Goal: Transaction & Acquisition: Subscribe to service/newsletter

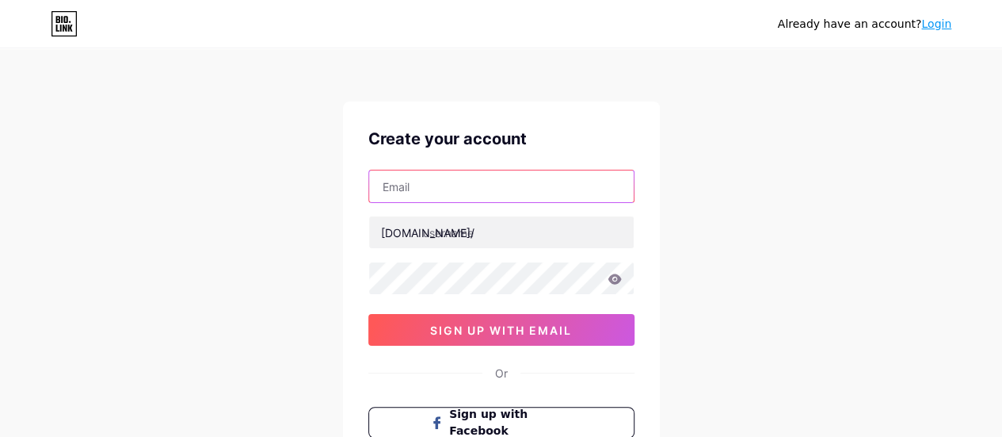
click at [426, 200] on input "text" at bounding box center [501, 186] width 265 height 32
click at [462, 188] on input "text" at bounding box center [501, 186] width 265 height 32
click at [419, 177] on input "te" at bounding box center [501, 186] width 265 height 32
click at [418, 178] on input "te" at bounding box center [501, 186] width 265 height 32
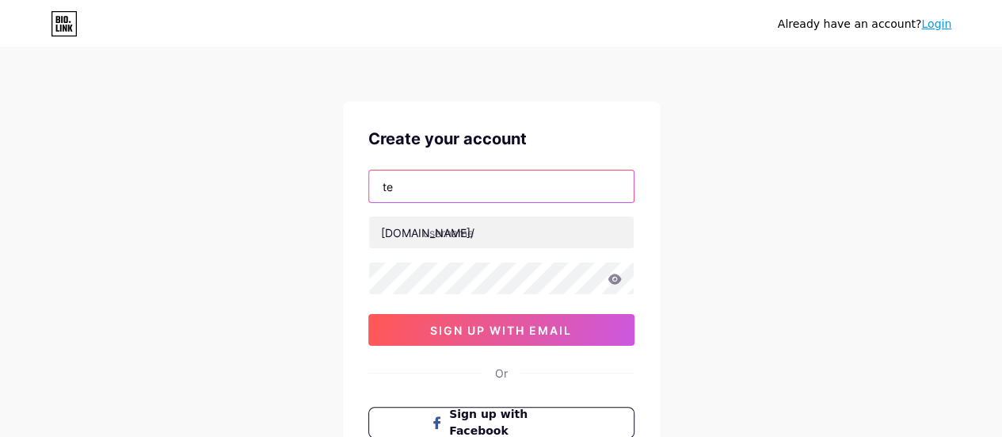
paste input "[EMAIL_ADDRESS][DOMAIN_NAME]"
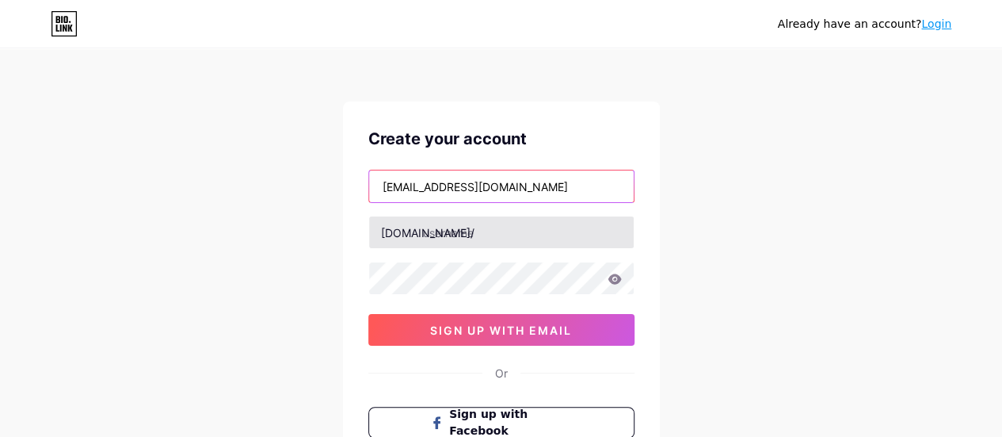
type input "[EMAIL_ADDRESS][DOMAIN_NAME]"
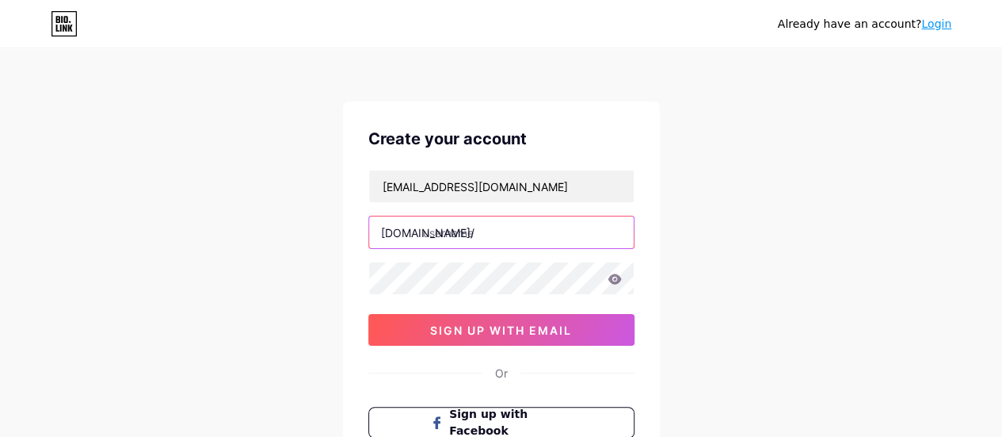
click at [468, 223] on input "text" at bounding box center [501, 232] width 265 height 32
type input "g"
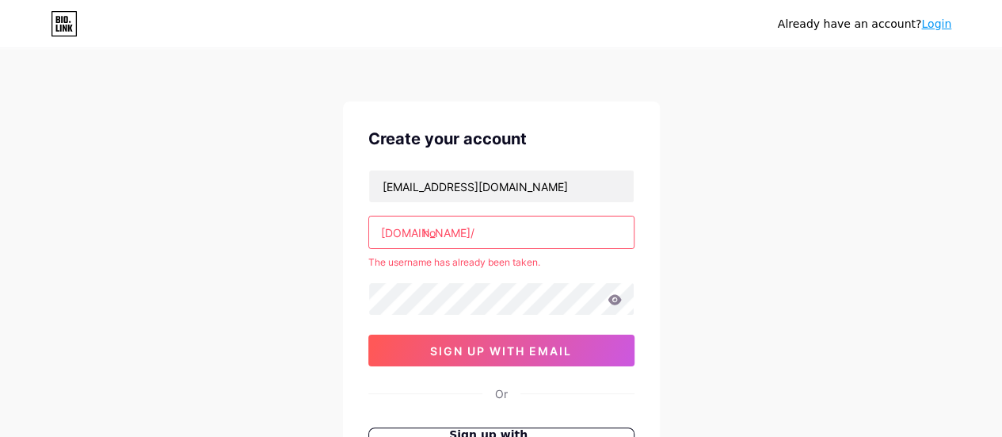
type input "h"
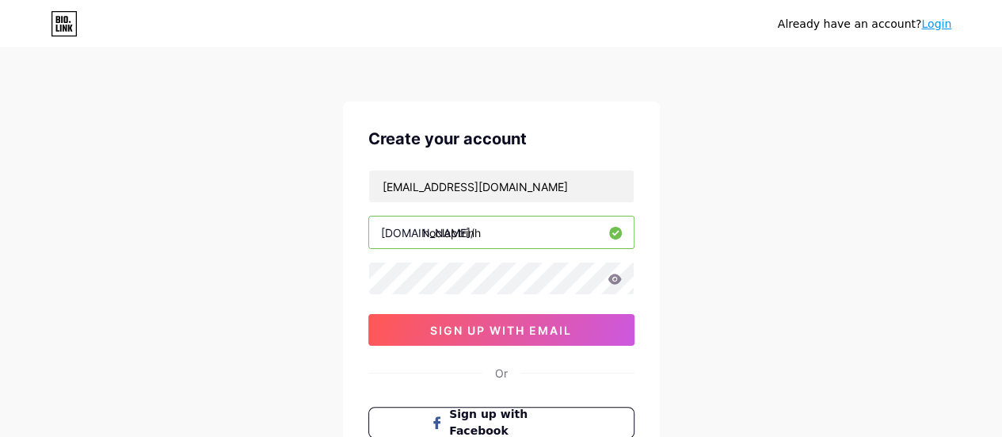
type input "hoclaptrinh"
click at [727, 257] on div "Already have an account? Login Create your account [EMAIL_ADDRESS][DOMAIN_NAME]…" at bounding box center [501, 303] width 1002 height 606
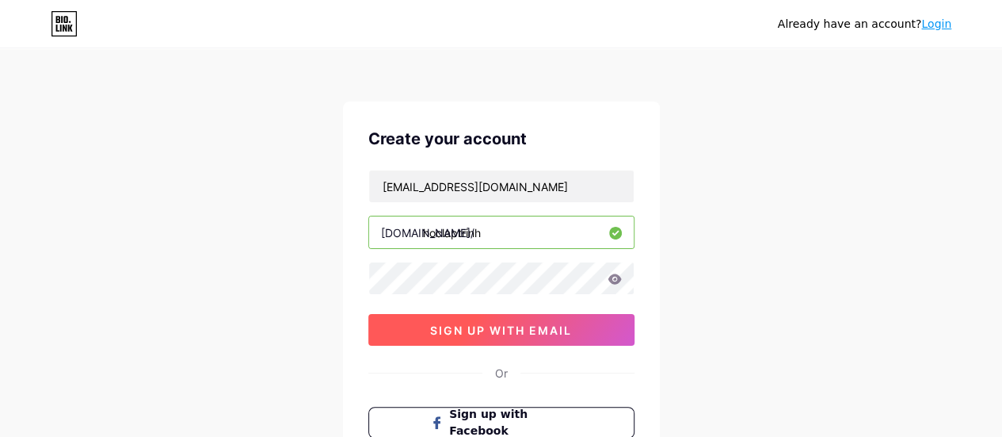
click at [510, 326] on span "sign up with email" at bounding box center [501, 329] width 142 height 13
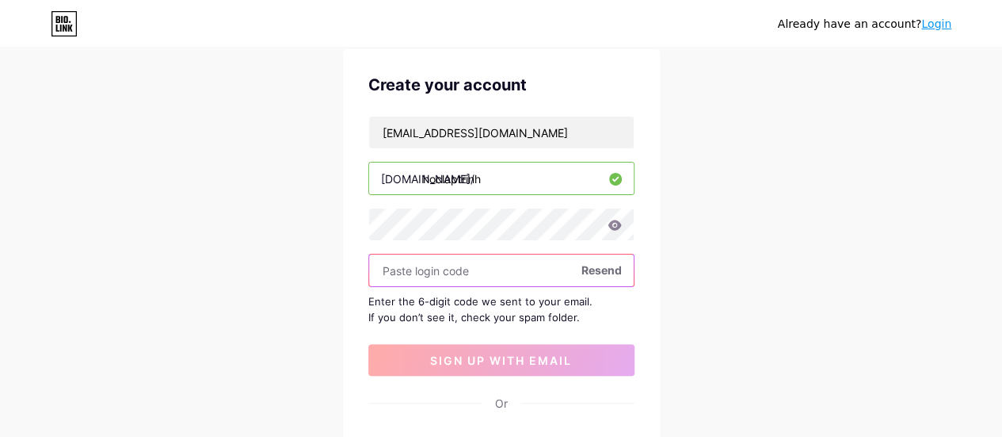
scroll to position [79, 0]
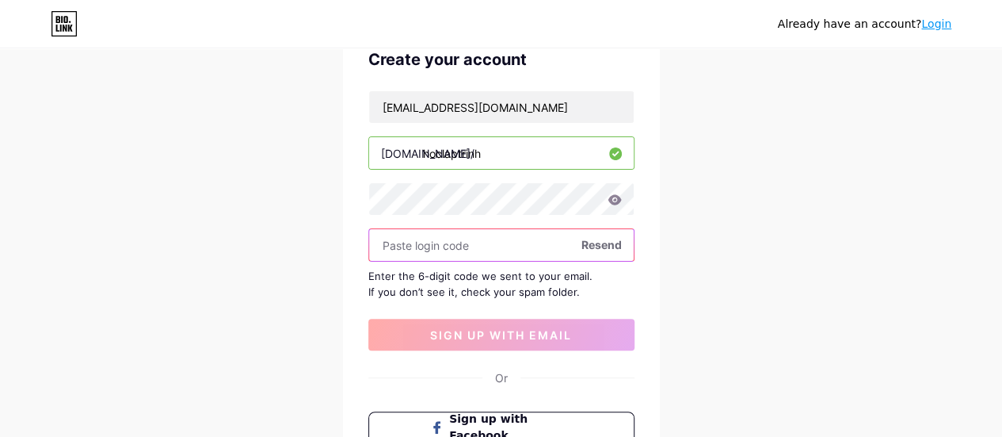
click at [487, 246] on input "text" at bounding box center [501, 245] width 265 height 32
click at [408, 246] on input "text" at bounding box center [501, 245] width 265 height 32
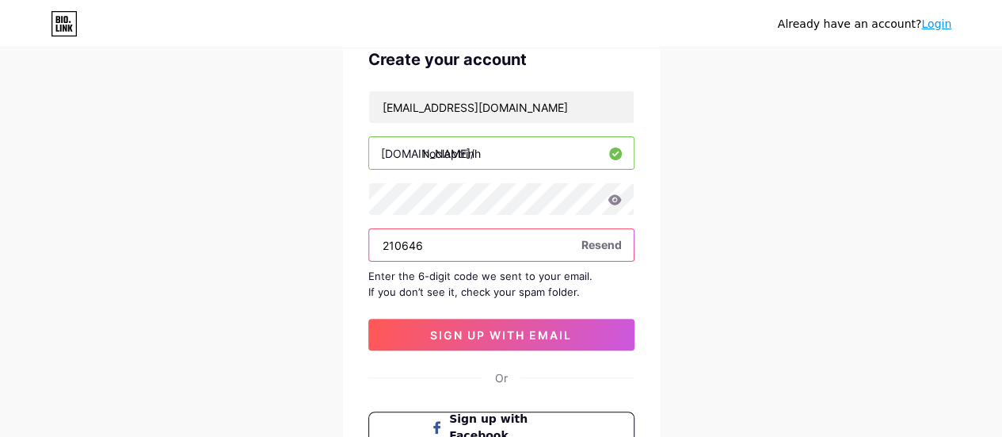
type input "210646"
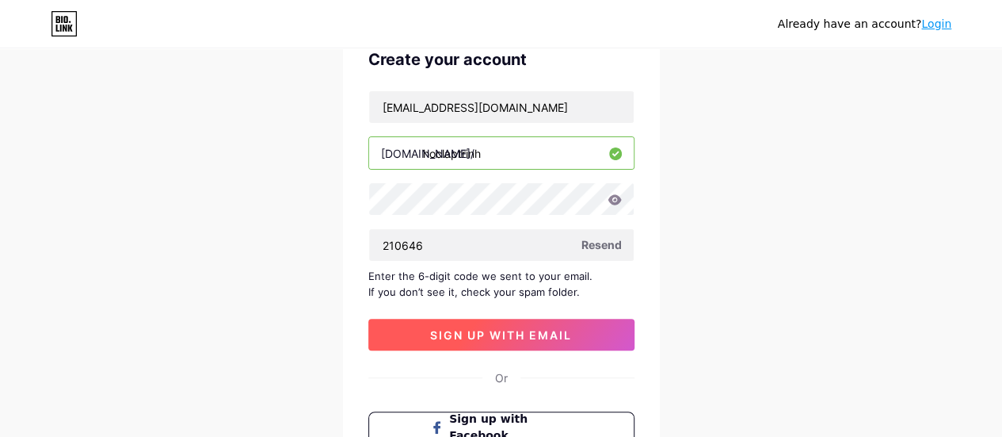
click at [446, 334] on span "sign up with email" at bounding box center [501, 334] width 142 height 13
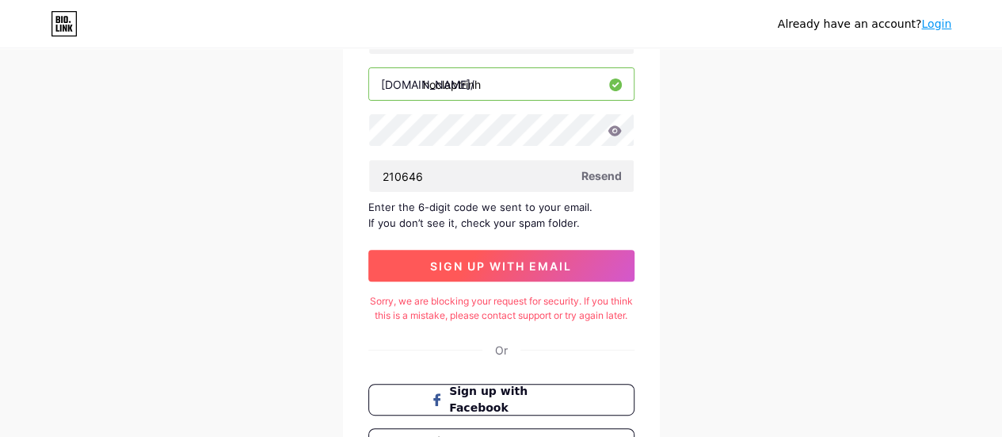
scroll to position [69, 0]
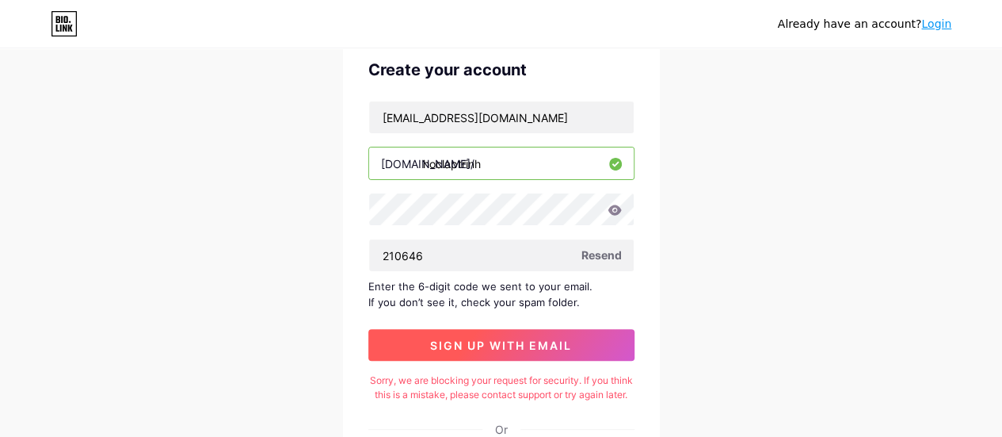
click at [497, 350] on button "sign up with email" at bounding box center [501, 345] width 266 height 32
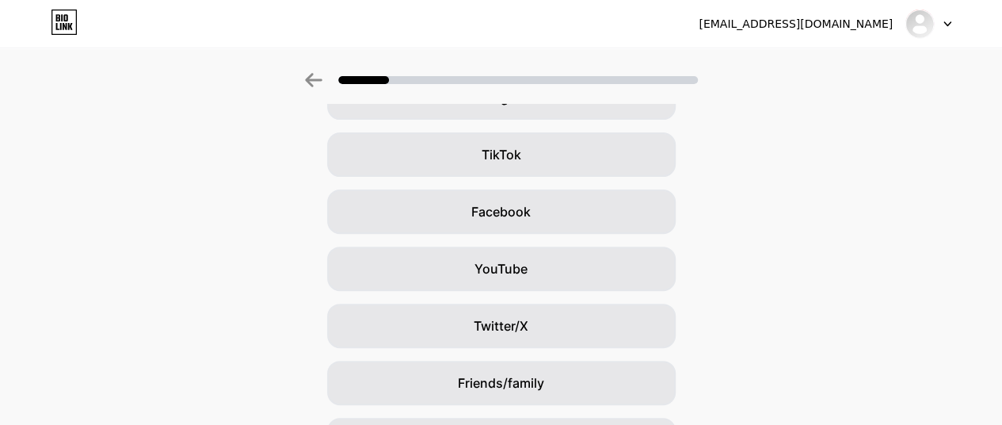
scroll to position [158, 0]
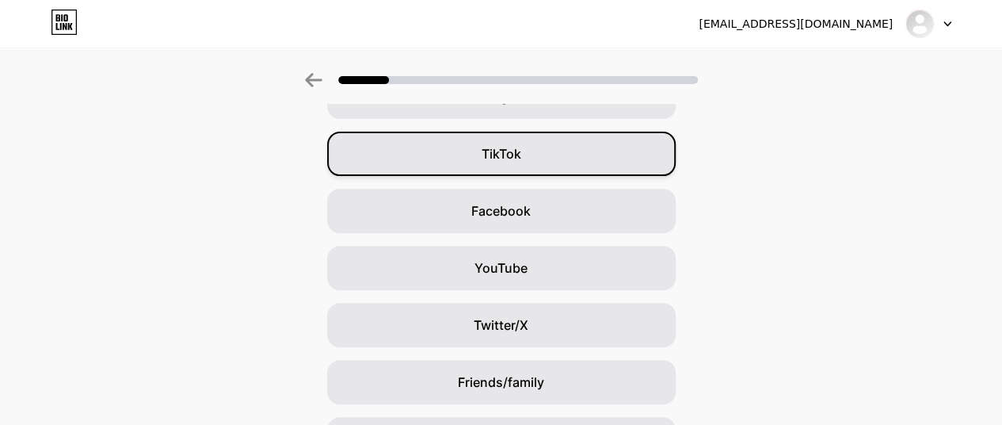
click at [507, 155] on span "TikTok" at bounding box center [502, 153] width 40 height 19
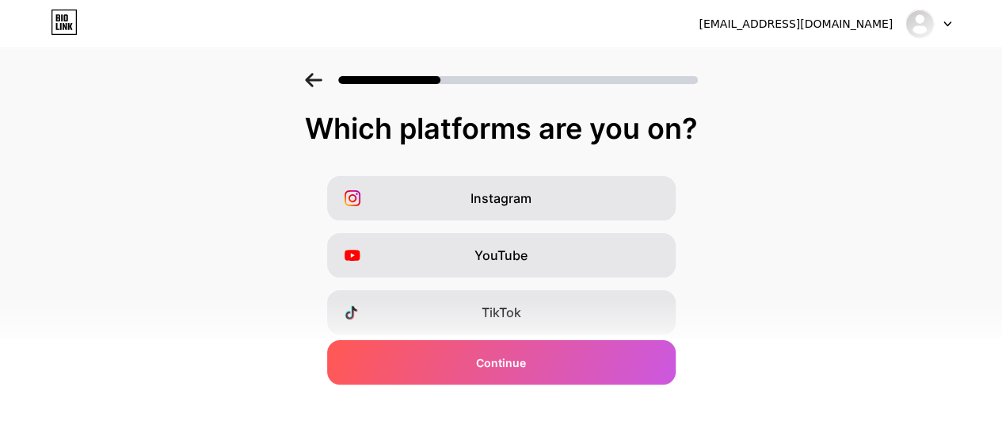
scroll to position [79, 0]
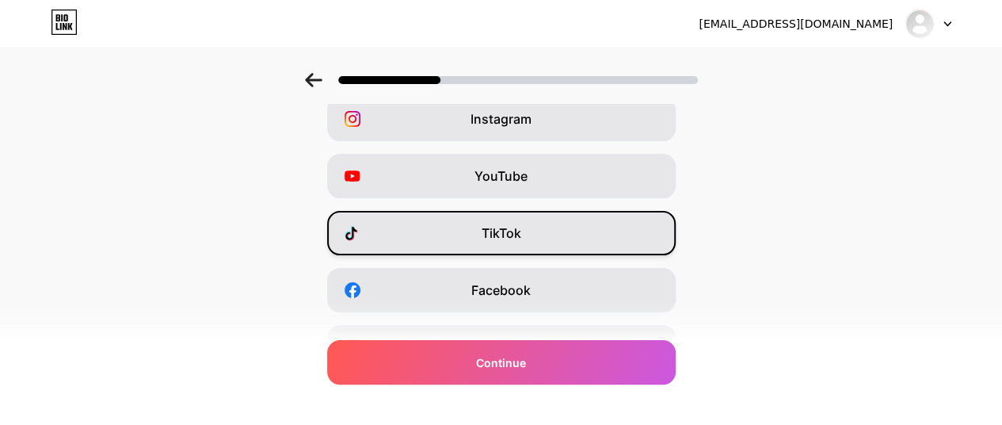
click at [486, 237] on div "TikTok" at bounding box center [501, 233] width 349 height 44
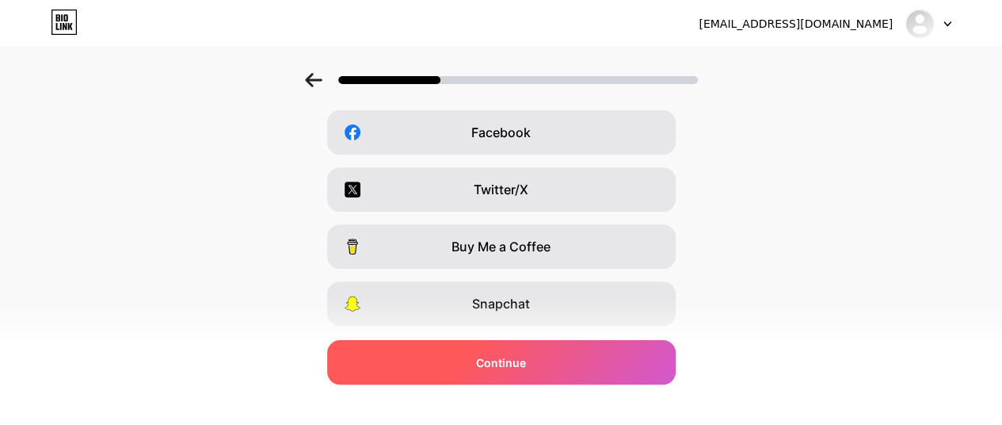
scroll to position [238, 0]
click at [461, 367] on div "Continue" at bounding box center [501, 362] width 349 height 44
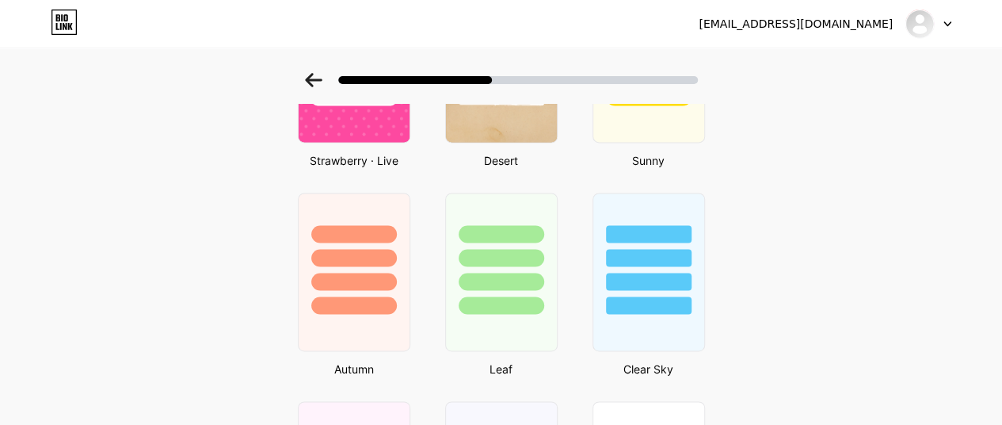
scroll to position [1109, 0]
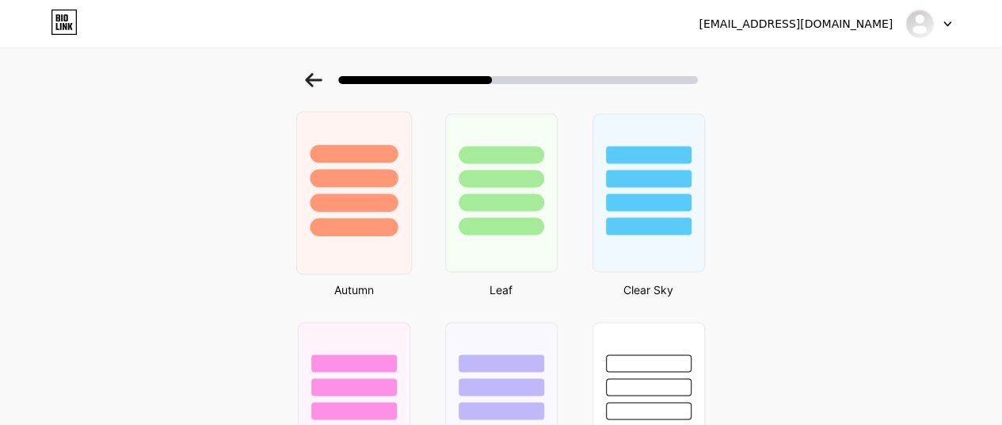
click at [357, 183] on div at bounding box center [354, 178] width 88 height 18
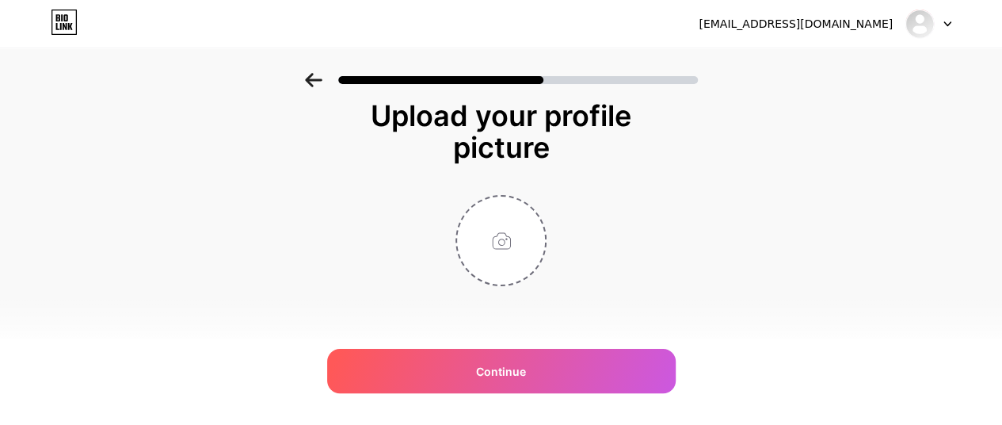
scroll to position [17, 0]
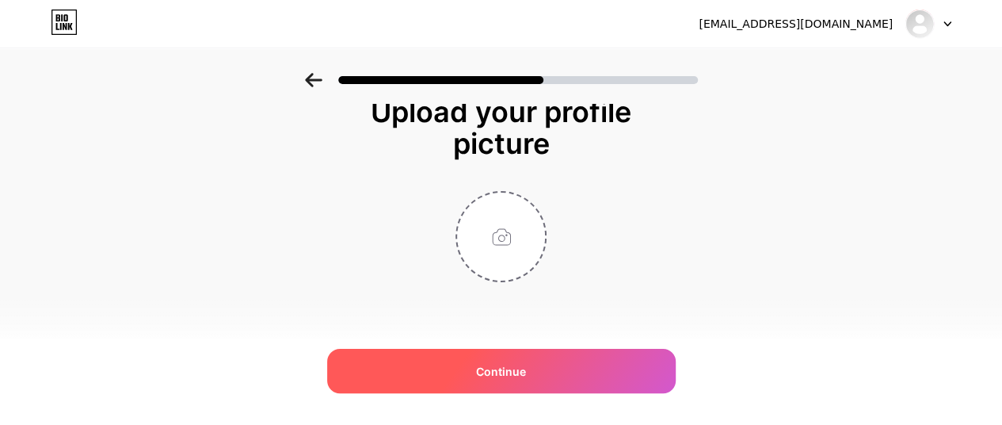
click at [441, 373] on div "Continue" at bounding box center [501, 371] width 349 height 44
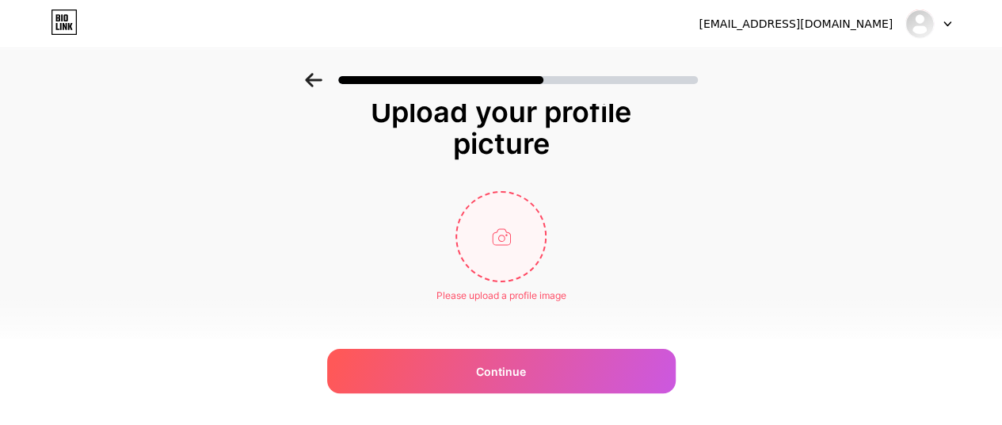
click at [502, 238] on input "file" at bounding box center [501, 237] width 88 height 88
click at [507, 269] on input "file" at bounding box center [501, 237] width 88 height 88
type input "C:\fakepath\s_Pwx_DPB_4c_Orh6_Mwc_Cq_R_Fm_Mj_Xmqm_KY_2_G1_Gb2_Dmd_Iwc_FR_15a_Px…"
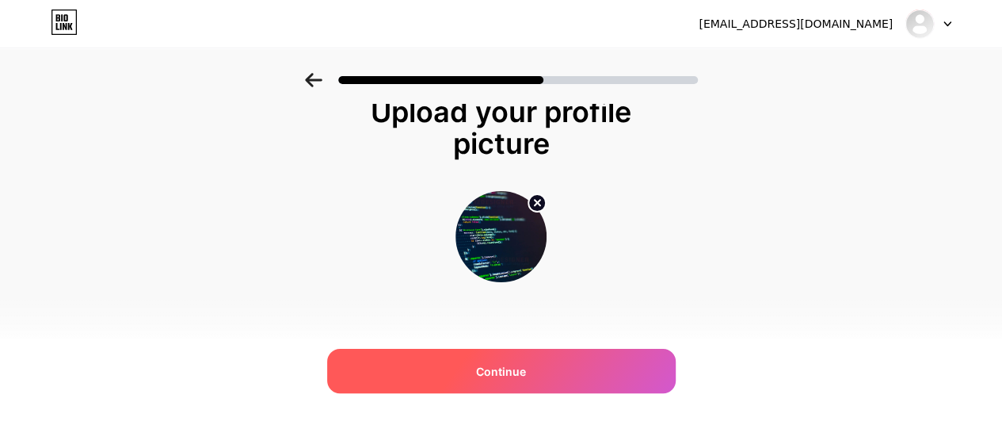
click at [555, 371] on div "Continue" at bounding box center [501, 371] width 349 height 44
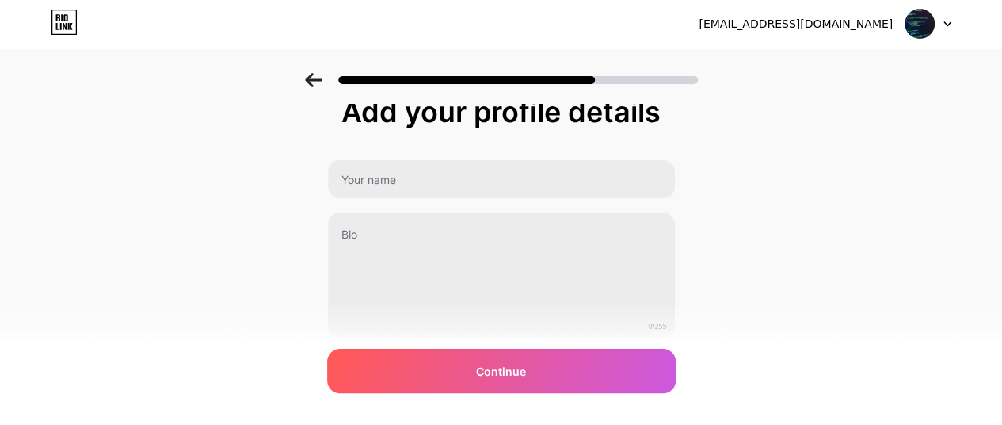
scroll to position [0, 0]
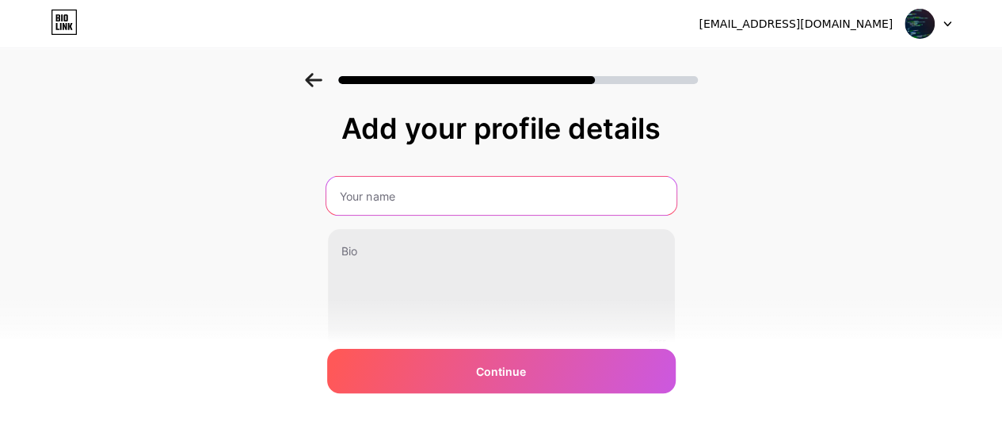
click at [409, 197] on input "text" at bounding box center [501, 196] width 350 height 38
type input "T"
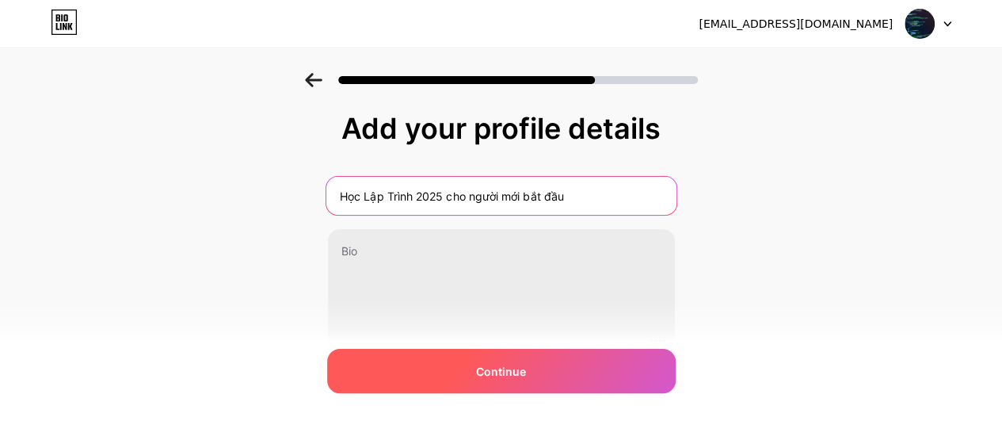
type input "Học Lập Trình 2025 cho người mới bắt đầu"
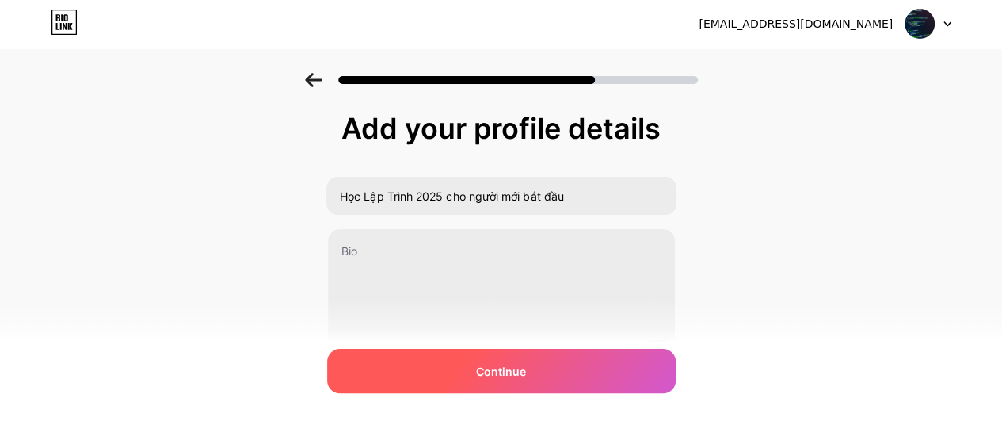
click at [539, 370] on div "Continue" at bounding box center [501, 371] width 349 height 44
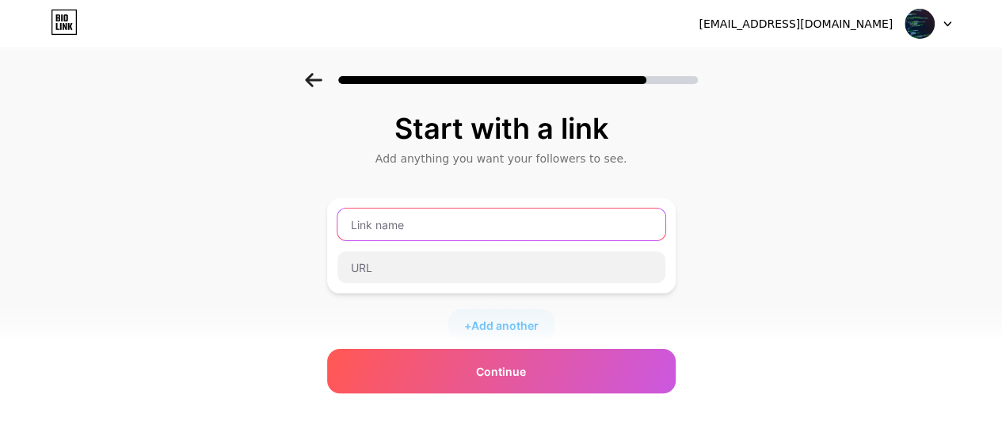
click at [554, 216] on input "text" at bounding box center [502, 224] width 328 height 32
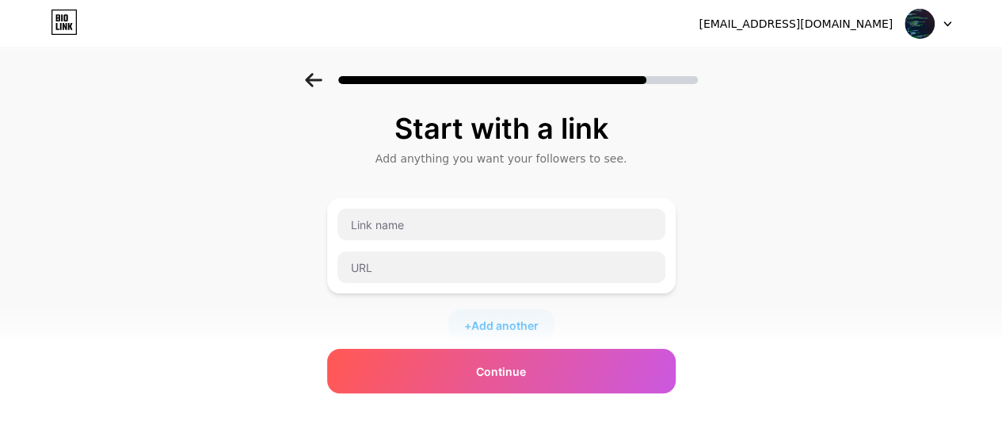
click at [758, 222] on div "Start with a link Add anything you want your followers to see. + Add another So…" at bounding box center [501, 351] width 1002 height 557
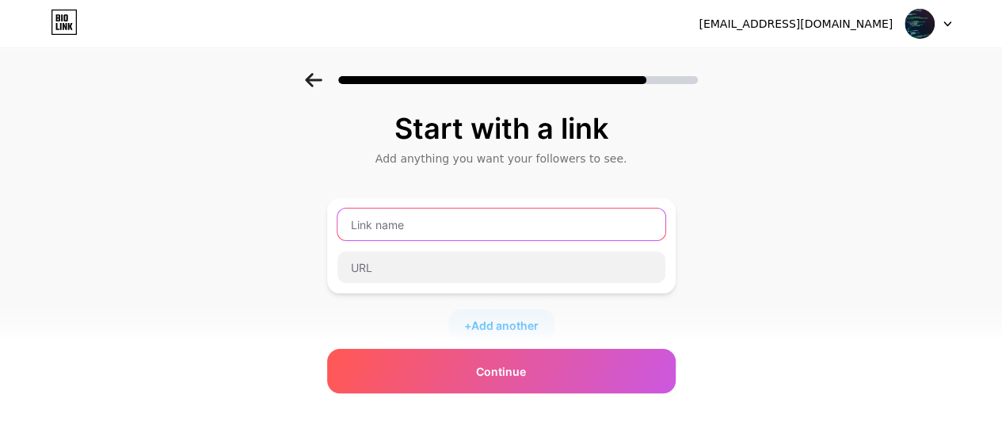
click at [382, 223] on input "text" at bounding box center [502, 224] width 328 height 32
click at [421, 222] on input "text" at bounding box center [502, 224] width 328 height 32
type input "Nhận bộ tài liệu lập trình 2025"
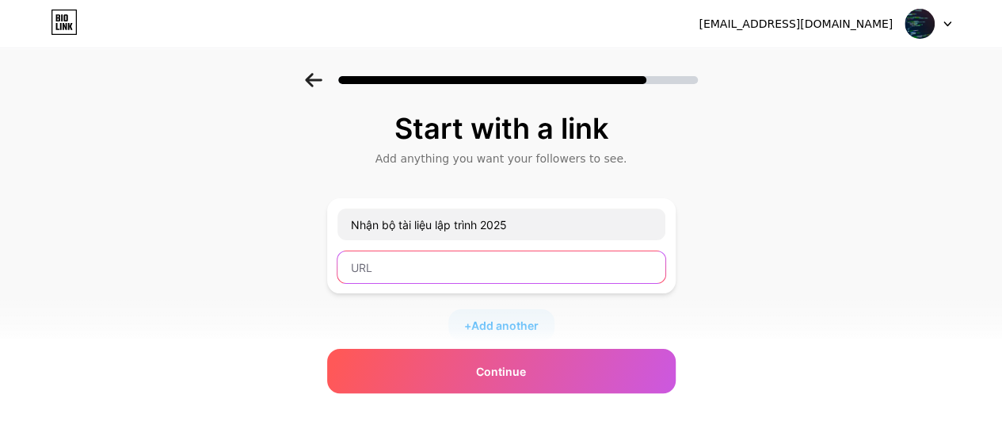
click at [508, 266] on input "text" at bounding box center [502, 267] width 328 height 32
paste input "[URL][DOMAIN_NAME]"
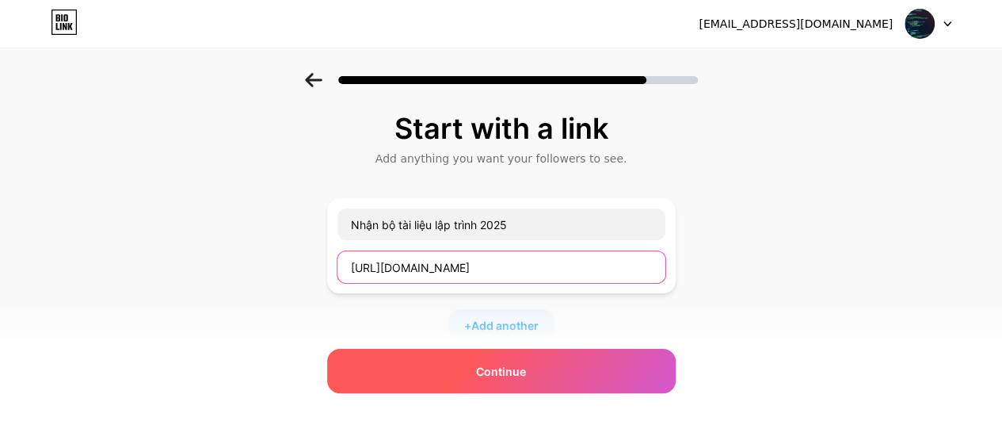
type input "[URL][DOMAIN_NAME]"
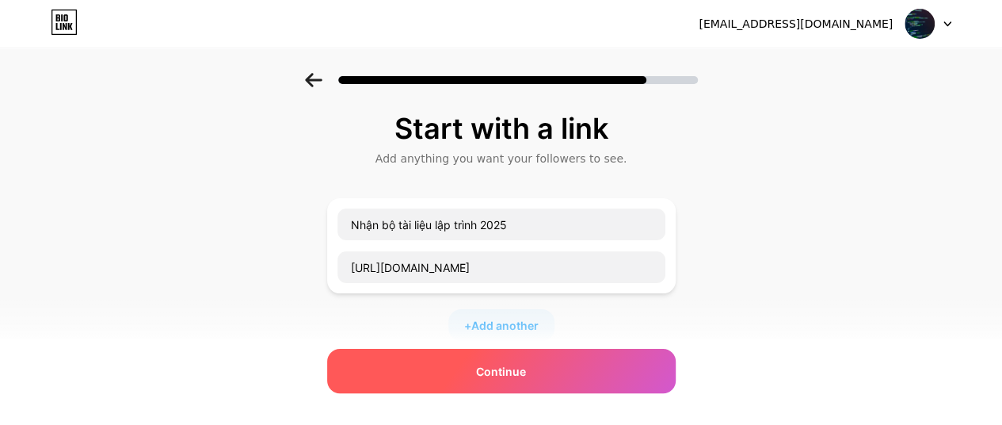
click at [522, 375] on span "Continue" at bounding box center [501, 371] width 50 height 17
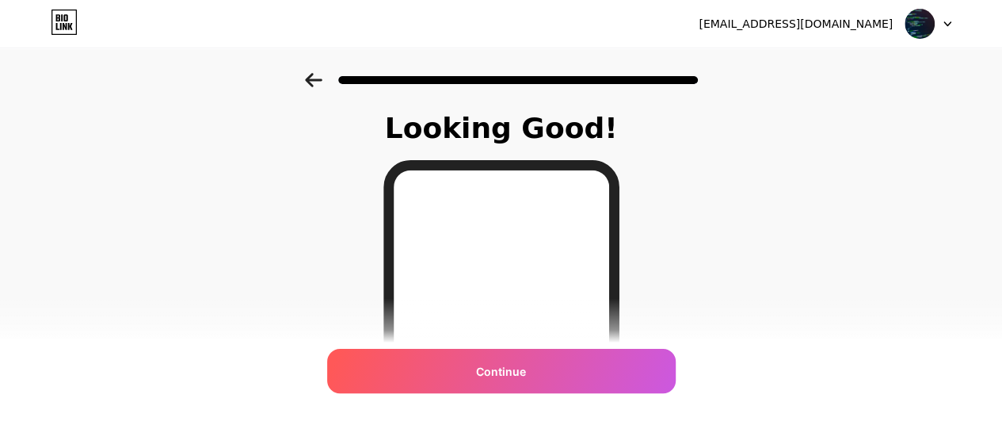
click at [312, 71] on div at bounding box center [501, 75] width 1002 height 55
click at [318, 78] on icon at bounding box center [313, 80] width 17 height 14
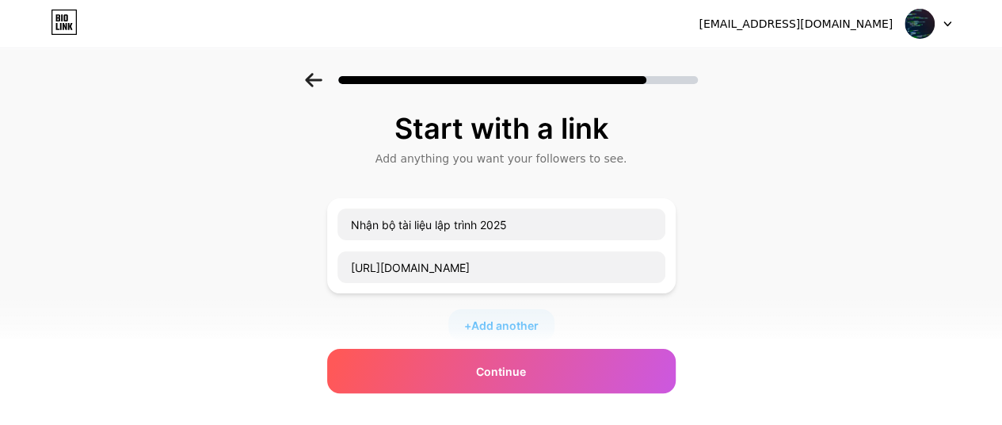
click at [318, 78] on icon at bounding box center [313, 80] width 17 height 14
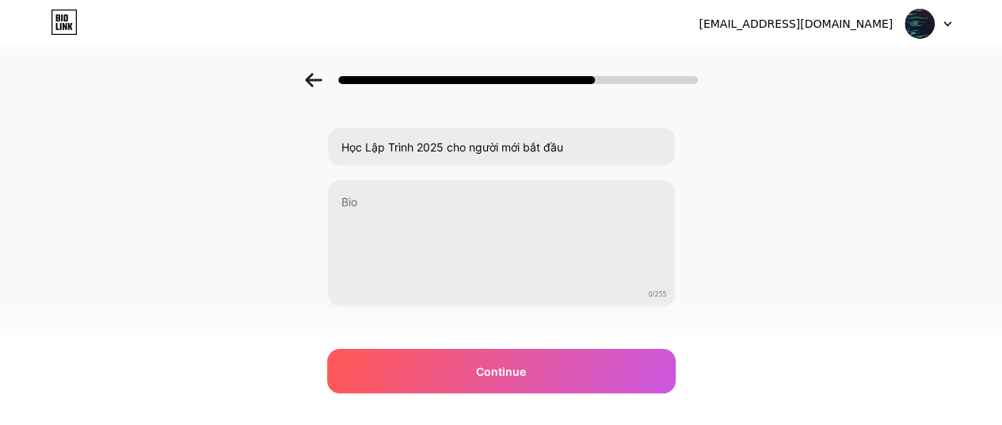
scroll to position [73, 0]
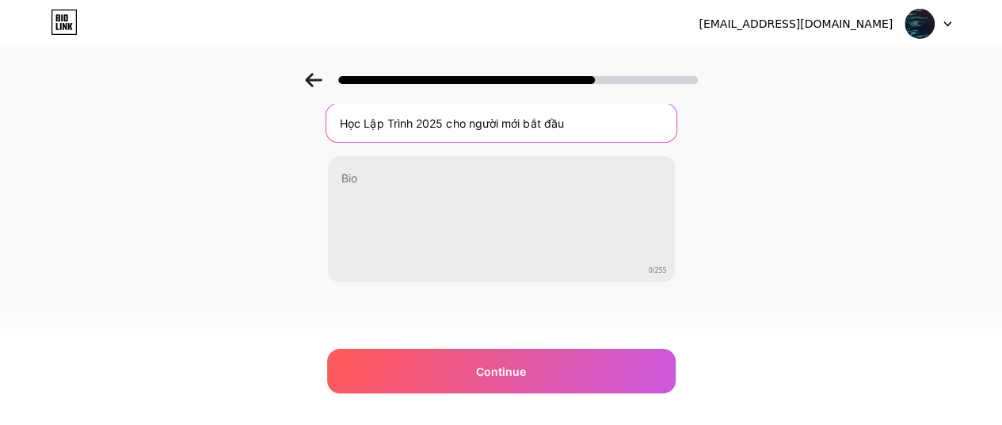
click at [417, 121] on input "Học Lập Trình 2025 cho người mới bắt đầu" at bounding box center [501, 123] width 350 height 38
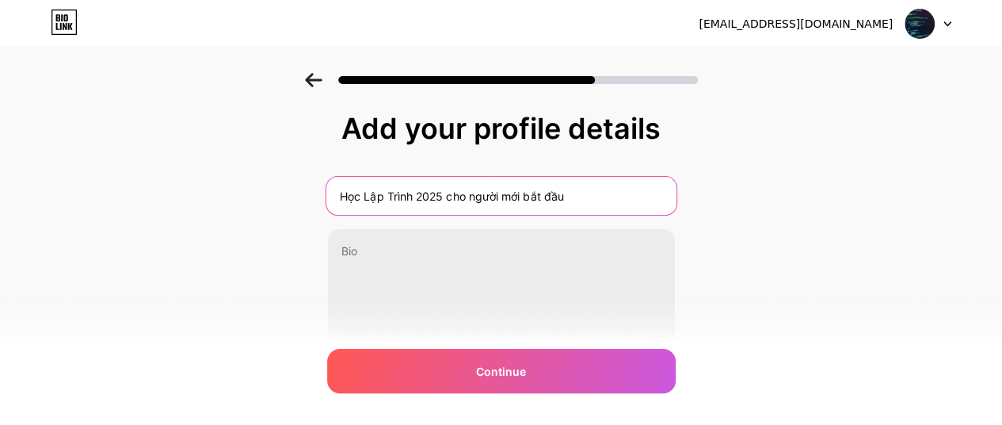
type input "H"
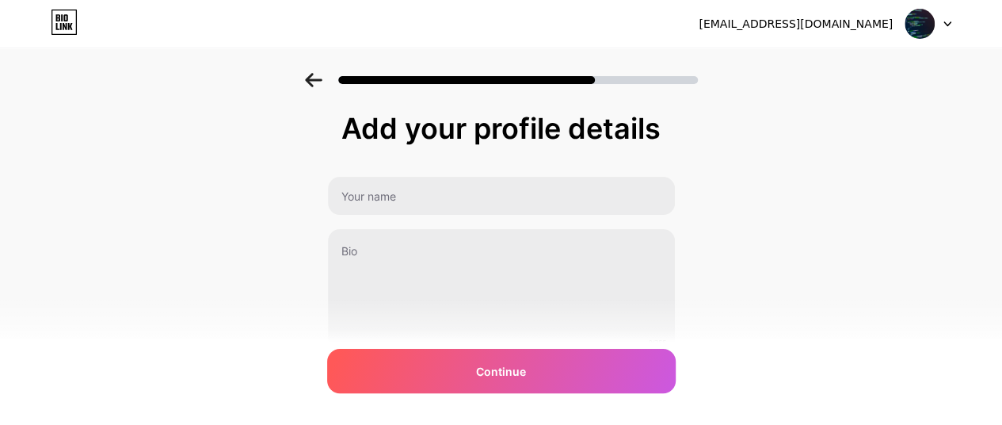
click at [311, 83] on icon at bounding box center [313, 80] width 17 height 14
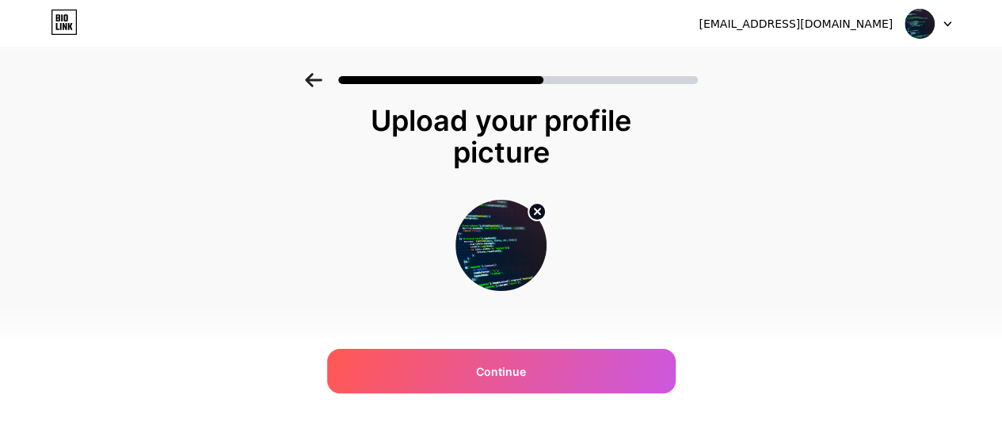
scroll to position [17, 0]
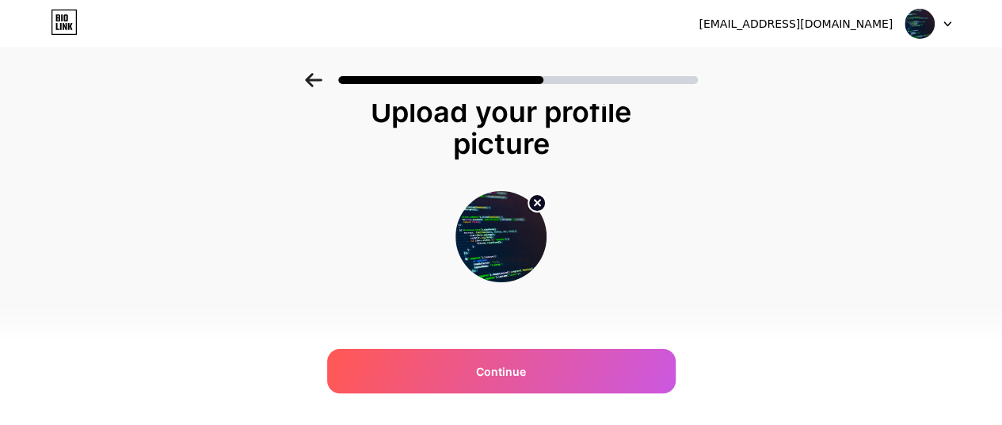
click at [307, 80] on div at bounding box center [501, 75] width 1002 height 55
click at [321, 82] on icon at bounding box center [313, 80] width 17 height 14
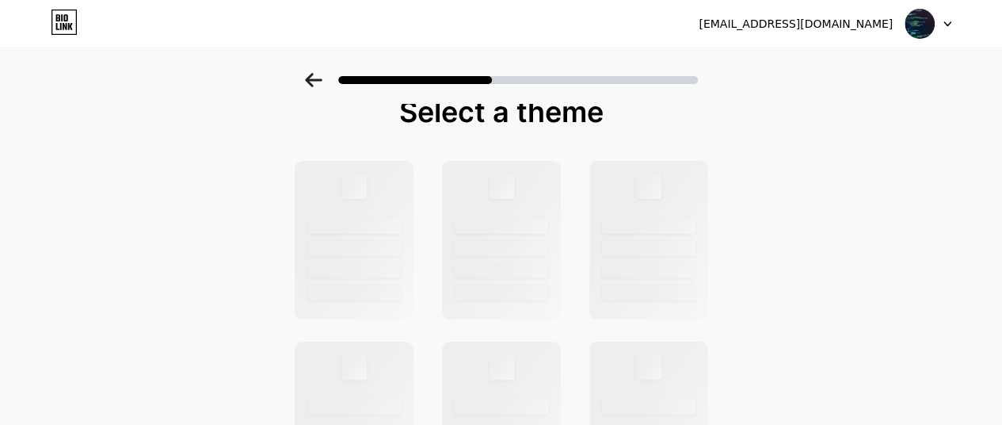
scroll to position [0, 0]
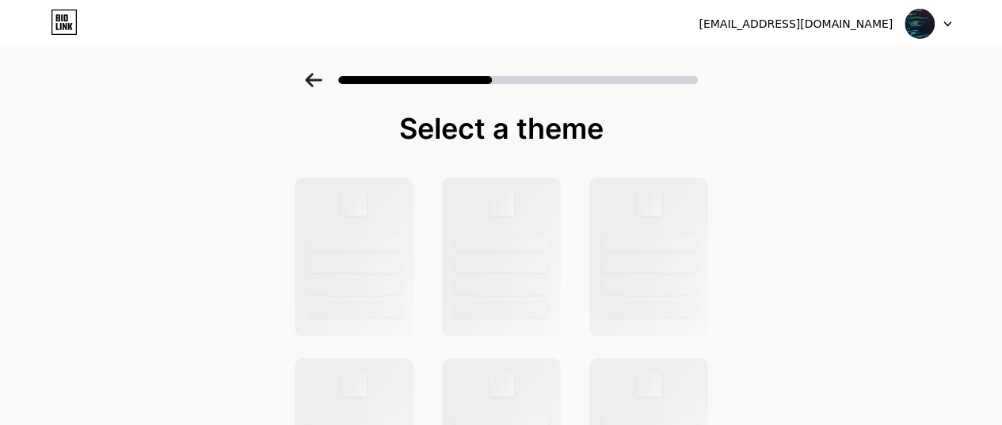
click at [321, 82] on icon at bounding box center [313, 80] width 17 height 14
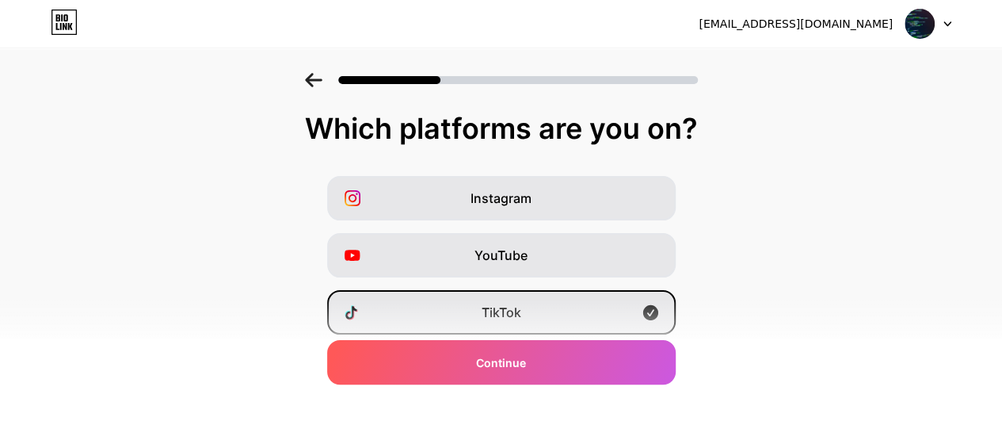
click at [321, 82] on icon at bounding box center [313, 80] width 17 height 14
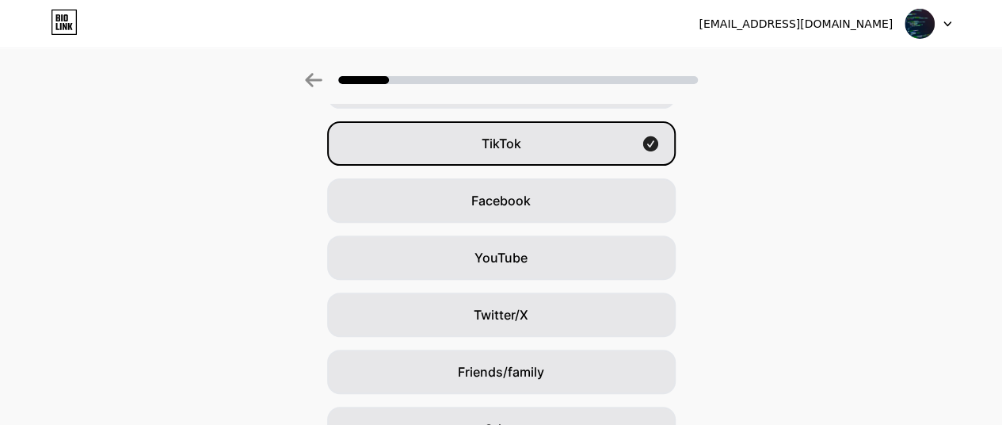
scroll to position [100, 0]
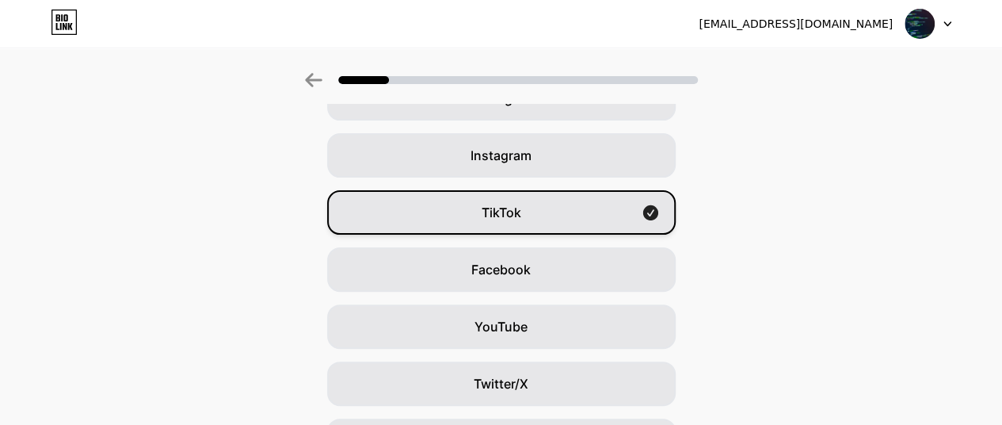
click at [542, 215] on div "TikTok" at bounding box center [501, 212] width 349 height 44
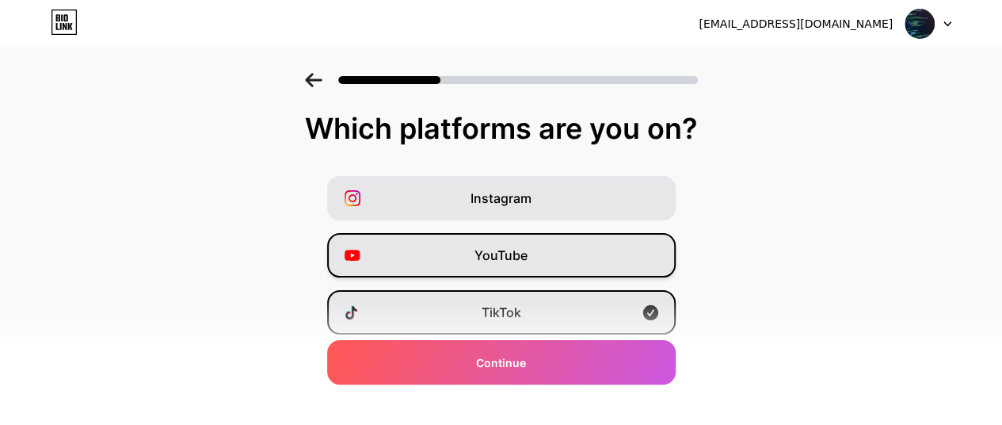
scroll to position [79, 0]
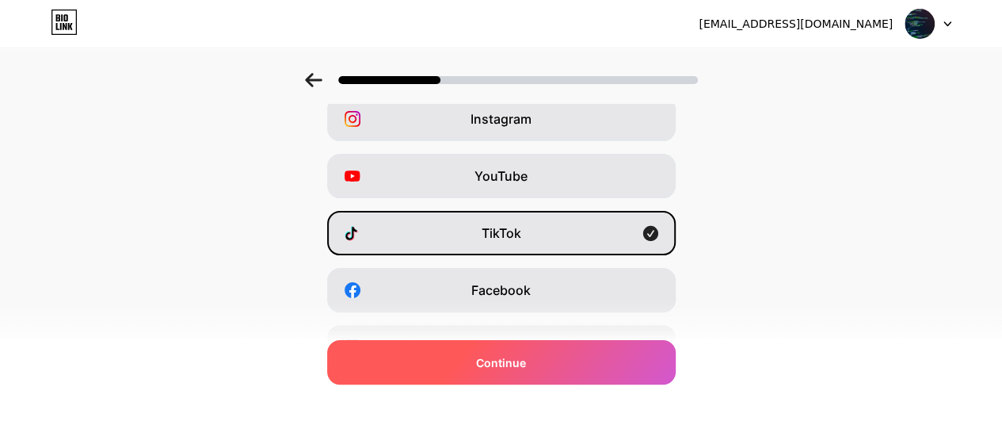
click at [545, 361] on div "Continue" at bounding box center [501, 362] width 349 height 44
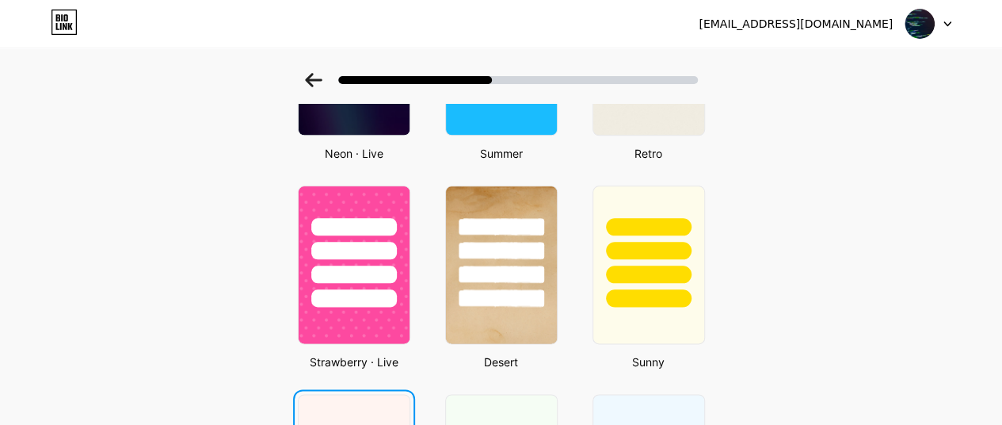
scroll to position [987, 0]
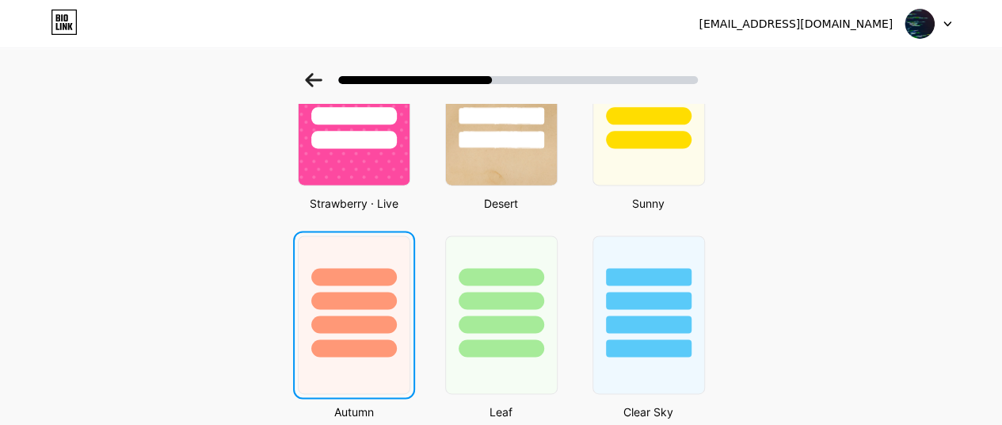
click at [361, 319] on div at bounding box center [354, 323] width 86 height 17
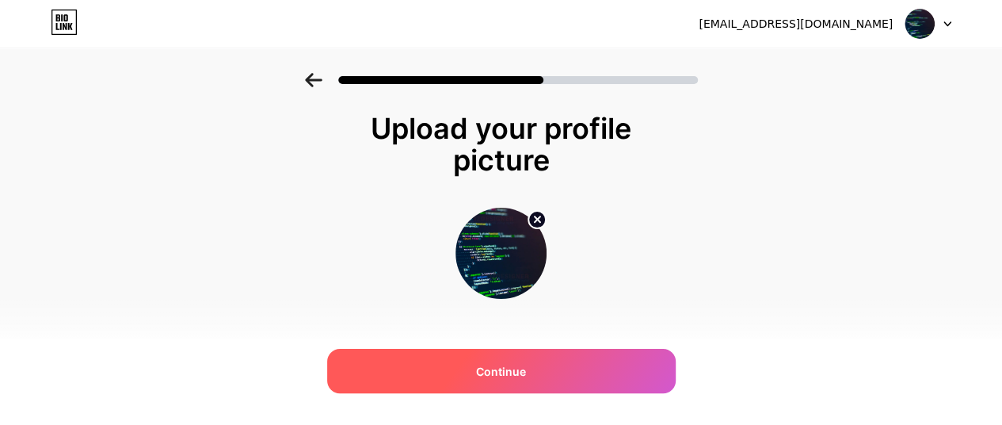
click at [541, 375] on div "Continue" at bounding box center [501, 371] width 349 height 44
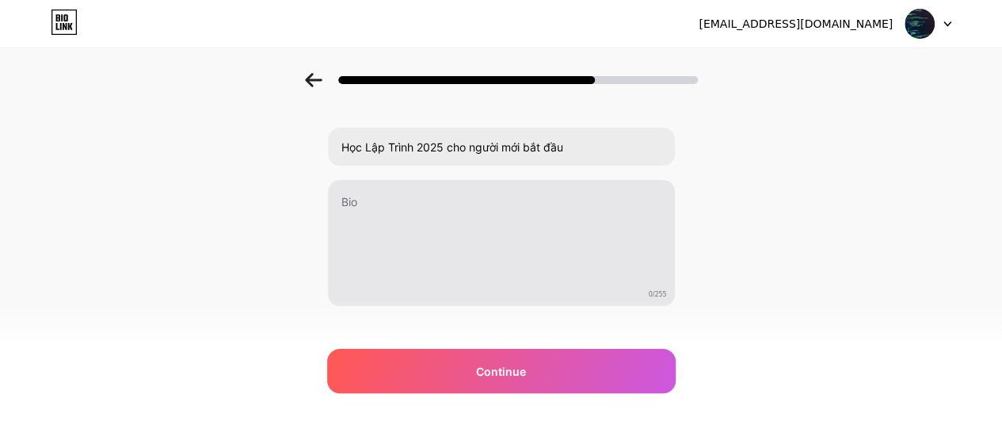
scroll to position [73, 0]
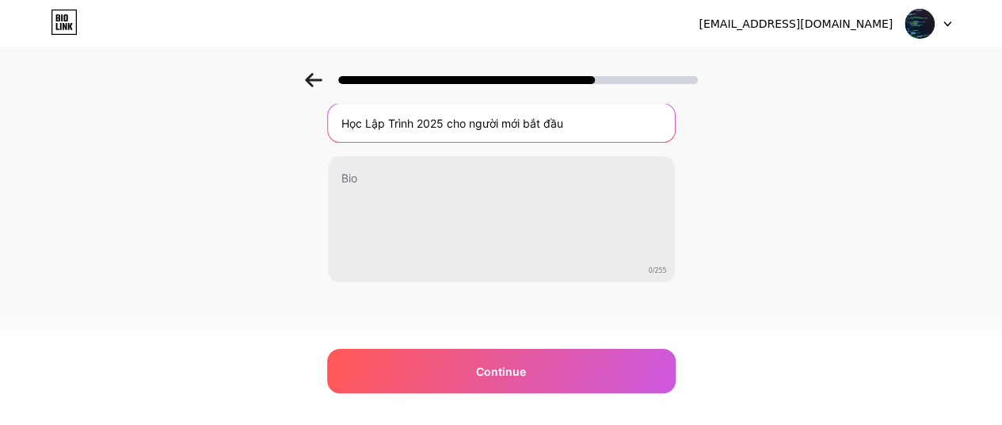
click at [474, 113] on input "Học Lập Trình 2025 cho người mới bắt đầu" at bounding box center [501, 123] width 347 height 38
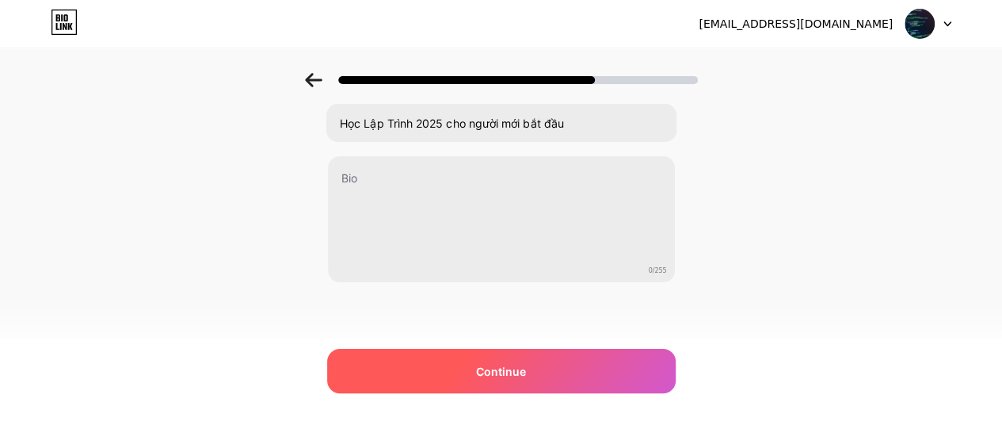
click at [526, 375] on span "Continue" at bounding box center [501, 371] width 50 height 17
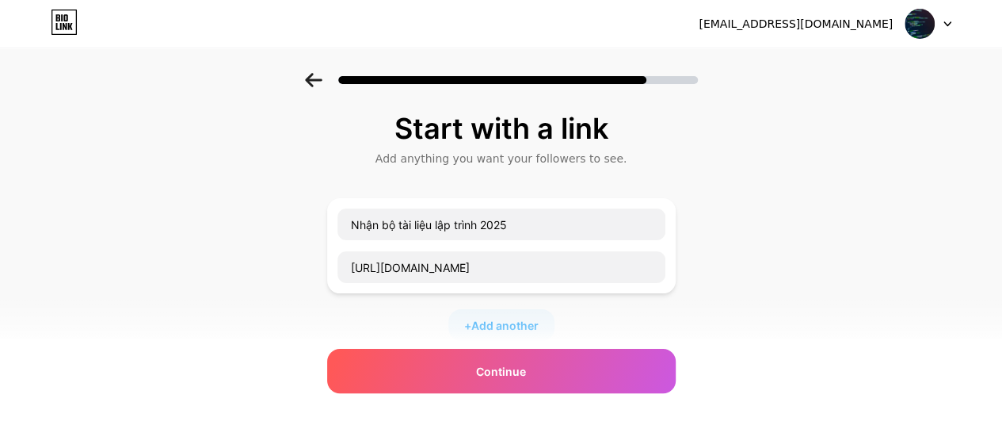
click at [314, 74] on icon at bounding box center [313, 80] width 17 height 14
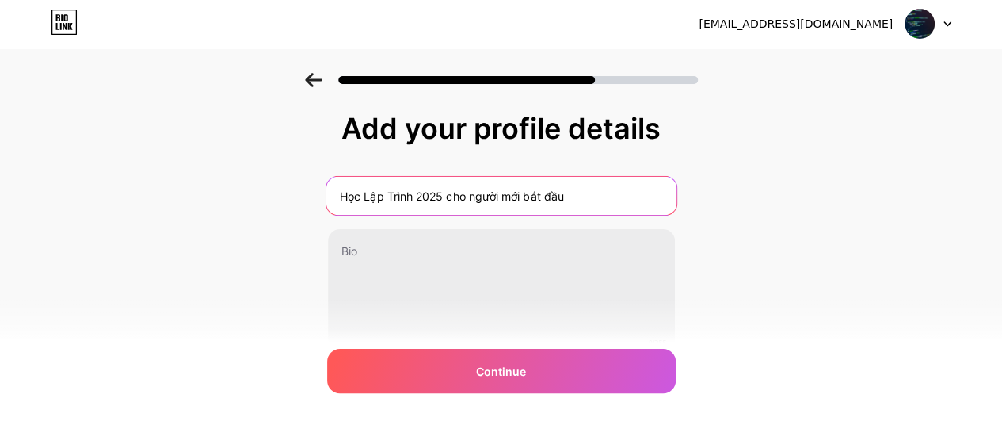
drag, startPoint x: 449, startPoint y: 200, endPoint x: 574, endPoint y: 207, distance: 125.4
click at [574, 207] on input "Học Lập Trình 2025 cho người mới bắt đầu" at bounding box center [501, 196] width 350 height 38
click at [540, 197] on input "Học Lập Trình 2025 cho người mới bắt đầu" at bounding box center [501, 196] width 350 height 38
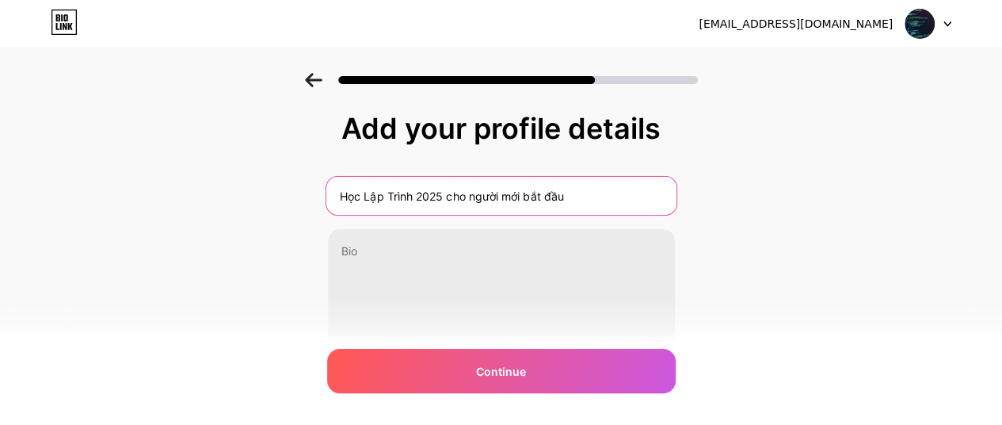
click at [540, 197] on input "Học Lập Trình 2025 cho người mới bắt đầu" at bounding box center [501, 196] width 350 height 38
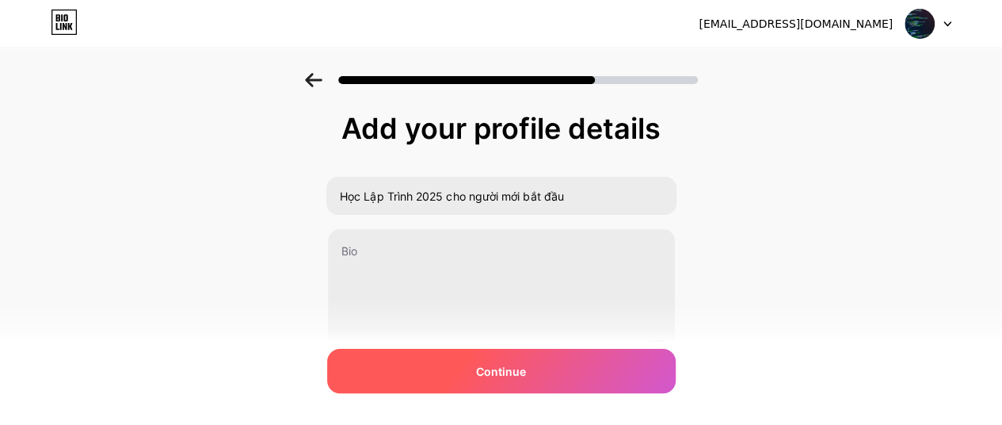
click at [555, 376] on div "Continue" at bounding box center [501, 371] width 349 height 44
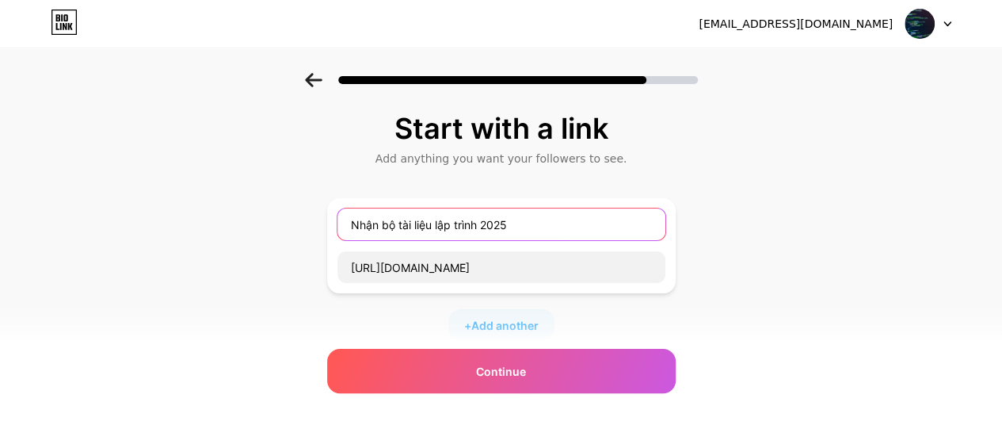
click at [475, 222] on input "Nhận bộ tài liệu lập trình 2025" at bounding box center [502, 224] width 328 height 32
drag, startPoint x: 482, startPoint y: 224, endPoint x: 536, endPoint y: 220, distance: 54.0
click at [525, 230] on input "Nhận bộ tài liệu lập trình 2025" at bounding box center [502, 224] width 328 height 32
click at [393, 221] on input "Nhận bộ tài liệu lập trình" at bounding box center [502, 224] width 328 height 32
click at [442, 222] on input "Nhận bộ tài liệu lập trình" at bounding box center [502, 224] width 328 height 32
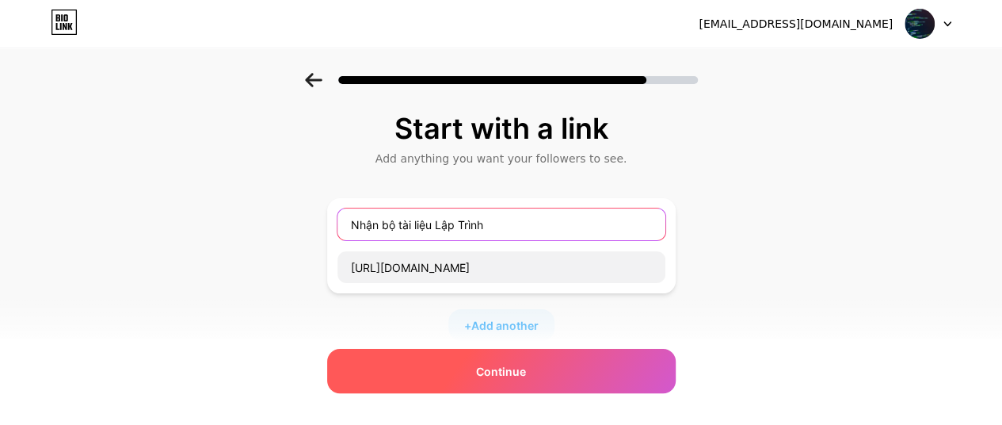
type input "Nhận bộ tài liệu Lập Trình"
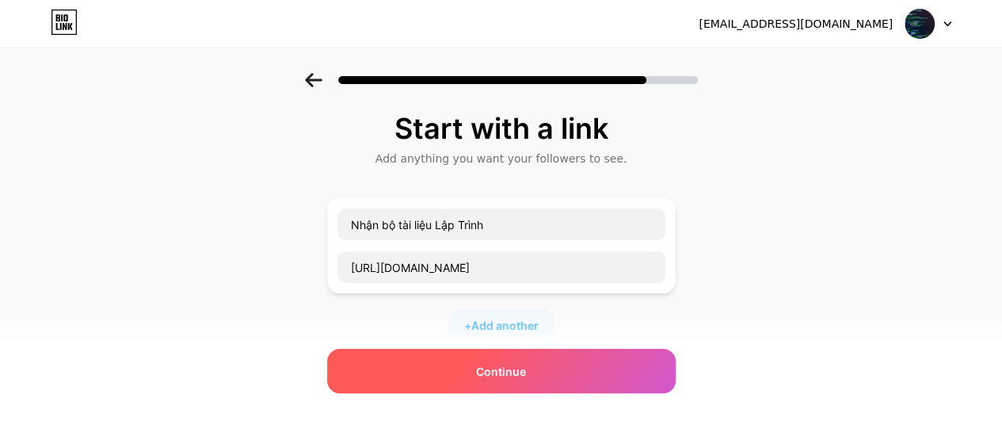
click at [496, 382] on div "Continue" at bounding box center [501, 371] width 349 height 44
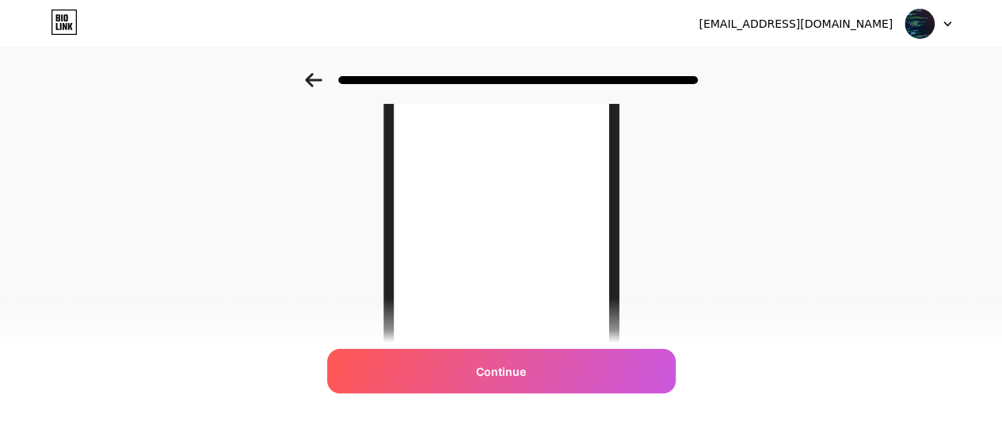
scroll to position [134, 0]
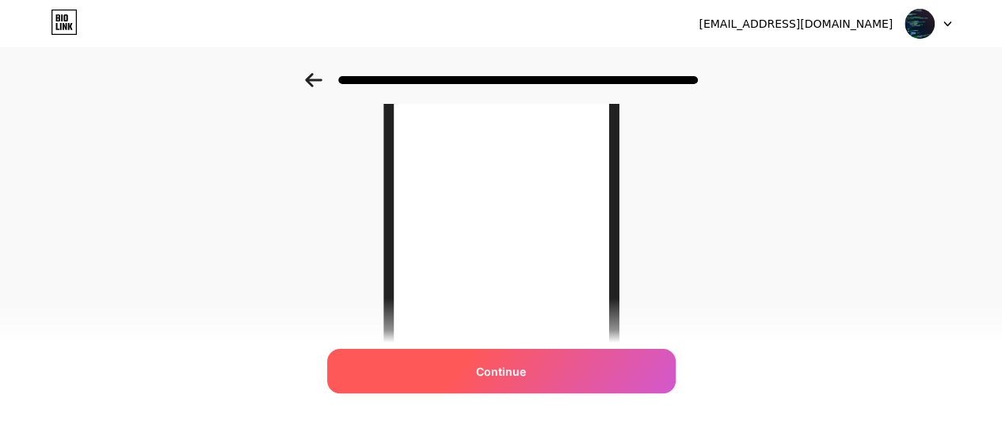
click at [478, 379] on div "Continue" at bounding box center [501, 371] width 349 height 44
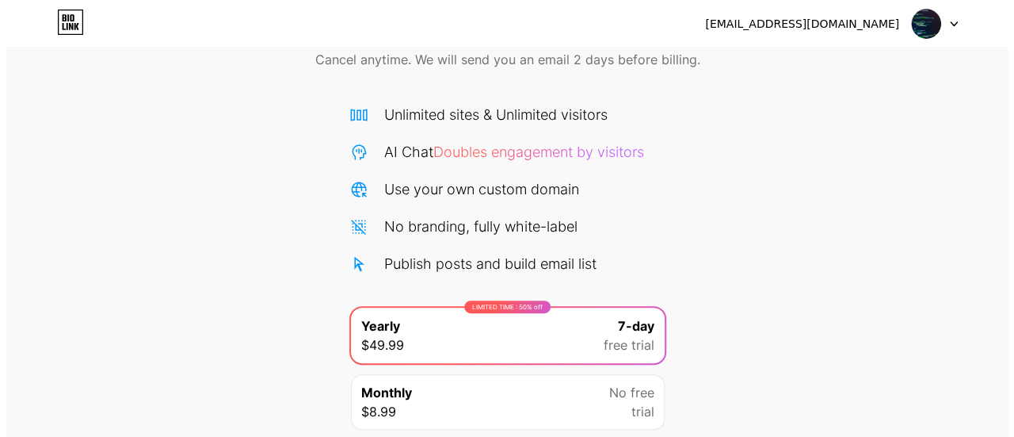
scroll to position [200, 0]
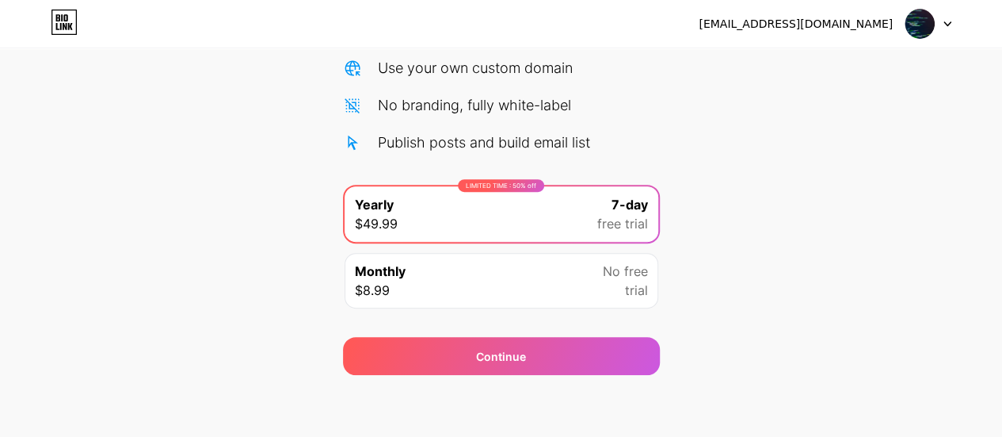
click at [614, 286] on div "No free trial" at bounding box center [625, 280] width 45 height 38
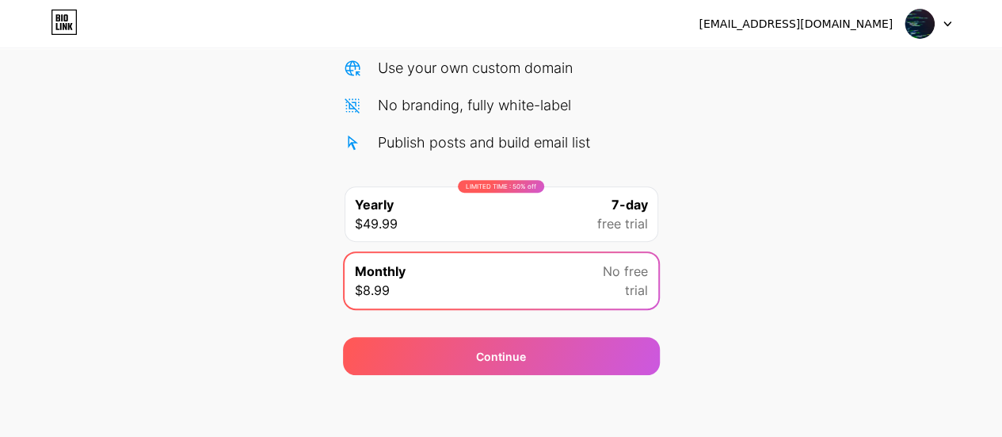
click at [479, 206] on div "LIMITED TIME : 50% off Yearly $49.99 7-day free trial" at bounding box center [502, 213] width 314 height 55
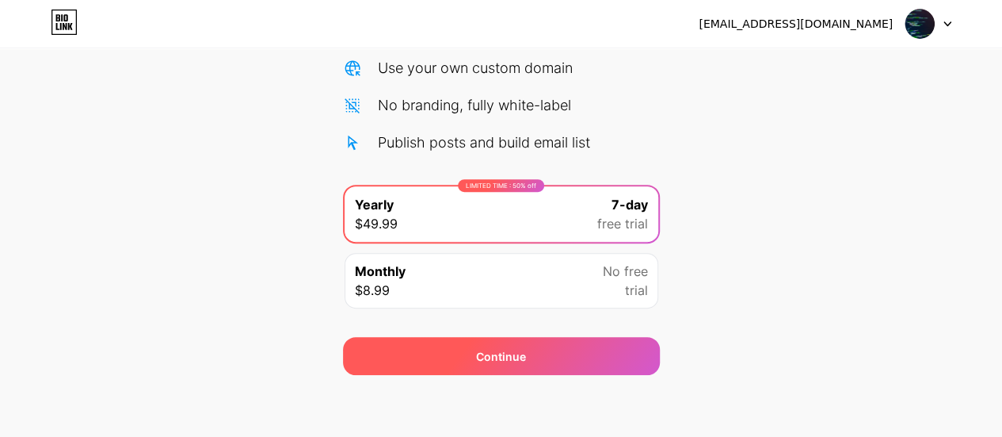
click at [537, 352] on div "Continue" at bounding box center [501, 356] width 317 height 38
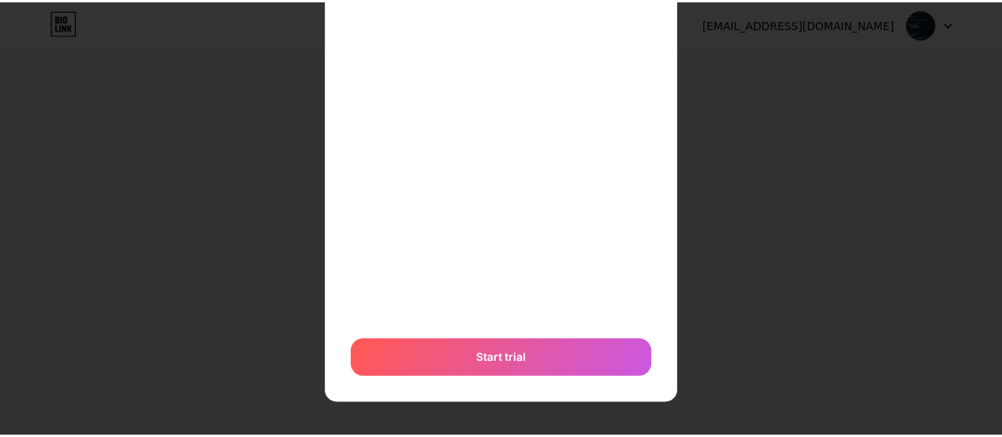
scroll to position [0, 0]
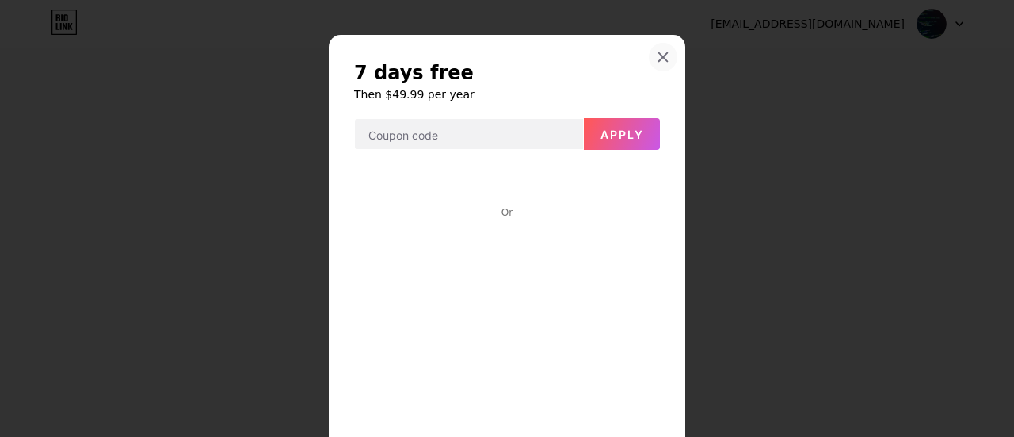
click at [659, 58] on icon at bounding box center [663, 57] width 9 height 9
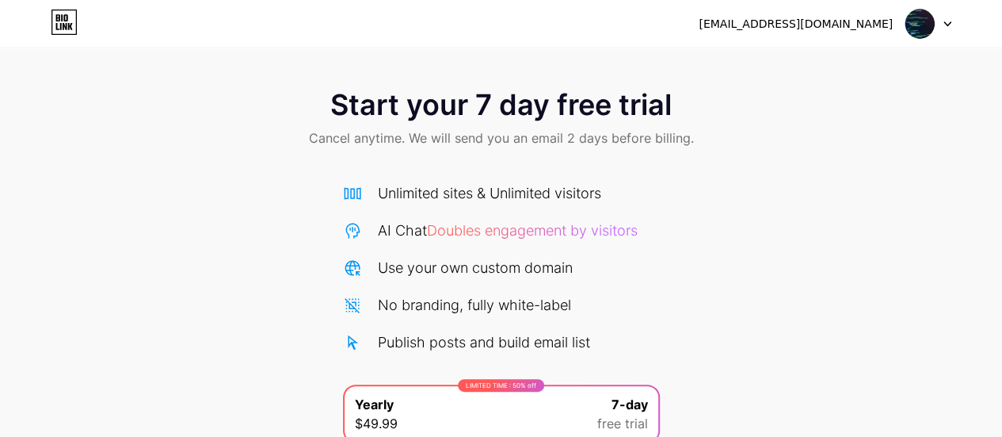
scroll to position [200, 0]
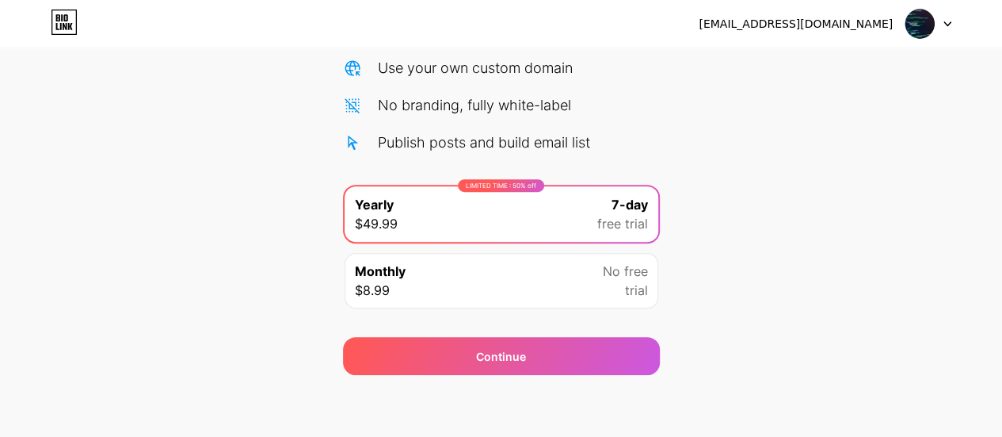
click at [260, 223] on div "Start your 7 day free trial Cancel anytime. We will send you an email 2 days be…" at bounding box center [501, 124] width 1002 height 502
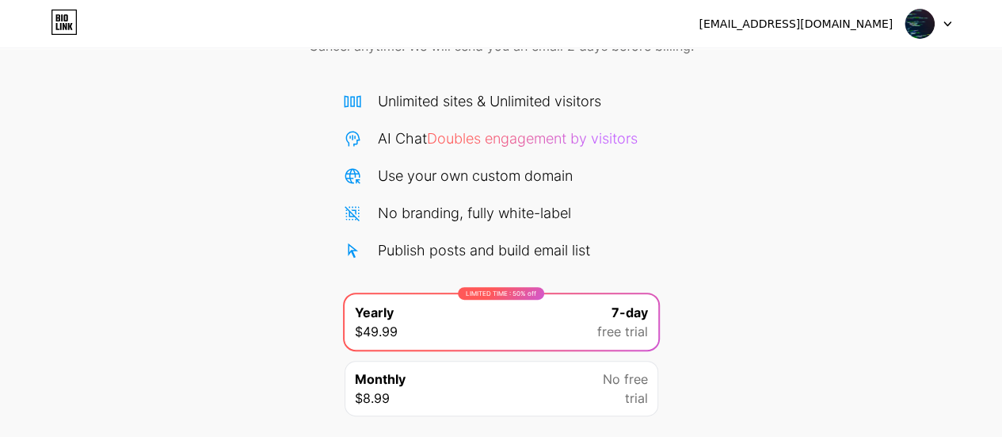
scroll to position [0, 0]
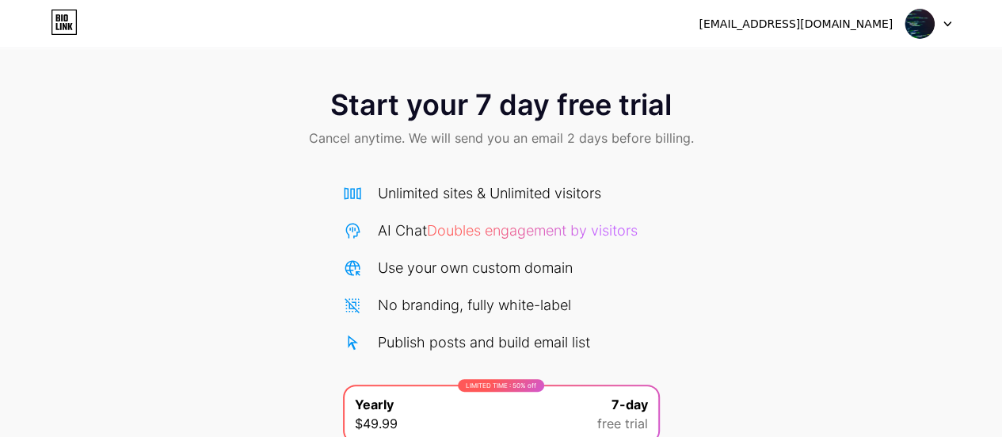
click at [426, 210] on div "Unlimited sites & Unlimited visitors AI Chat Doubles engagement by visitors Use…" at bounding box center [501, 267] width 317 height 170
click at [602, 235] on span "Doubles engagement by visitors" at bounding box center [532, 230] width 211 height 17
click at [573, 186] on div "Unlimited sites & Unlimited visitors" at bounding box center [489, 192] width 223 height 21
click at [419, 77] on div "Start your 7 day free trial Cancel anytime. We will send you an email 2 days be…" at bounding box center [501, 120] width 1002 height 94
drag, startPoint x: 378, startPoint y: 91, endPoint x: 540, endPoint y: 101, distance: 162.7
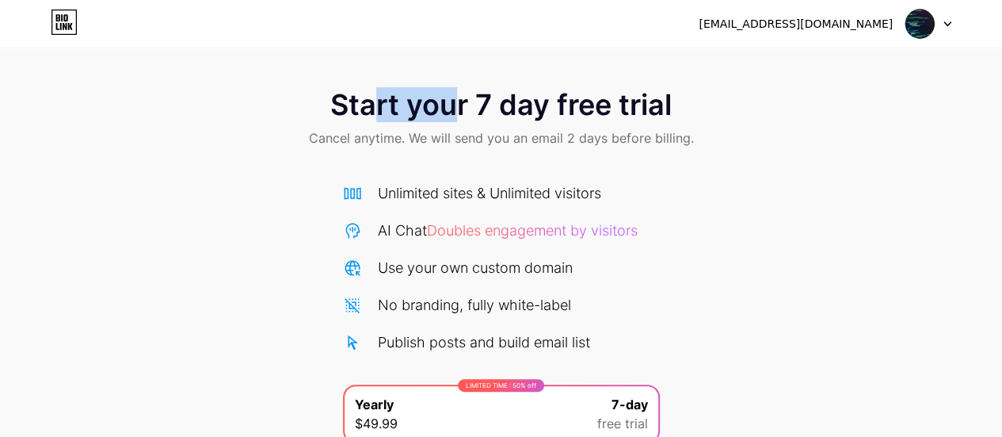
click at [468, 96] on span "Start your 7 day free trial" at bounding box center [501, 105] width 342 height 32
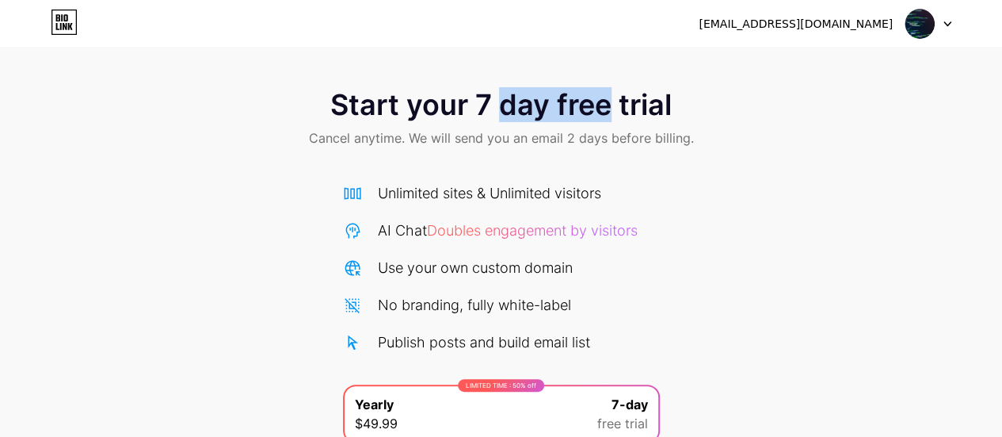
drag, startPoint x: 504, startPoint y: 109, endPoint x: 610, endPoint y: 112, distance: 106.2
click at [610, 112] on span "Start your 7 day free trial" at bounding box center [501, 105] width 342 height 32
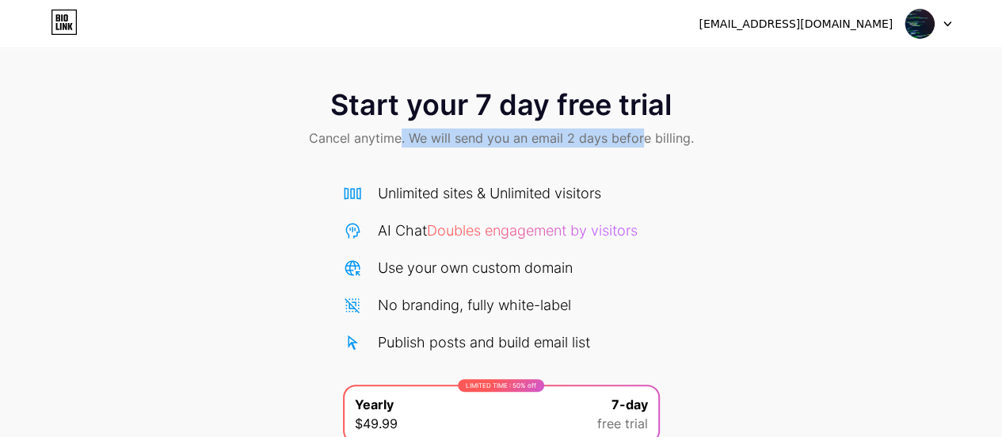
drag, startPoint x: 404, startPoint y: 129, endPoint x: 645, endPoint y: 132, distance: 240.9
click at [645, 132] on span "Cancel anytime. We will send you an email 2 days before billing." at bounding box center [501, 137] width 385 height 19
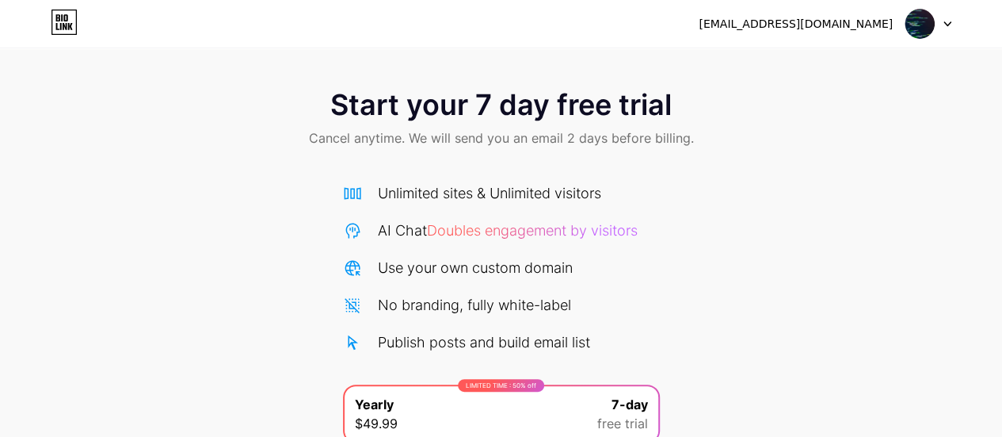
click at [689, 139] on span "Cancel anytime. We will send you an email 2 days before billing." at bounding box center [501, 137] width 385 height 19
